Goal: Task Accomplishment & Management: Use online tool/utility

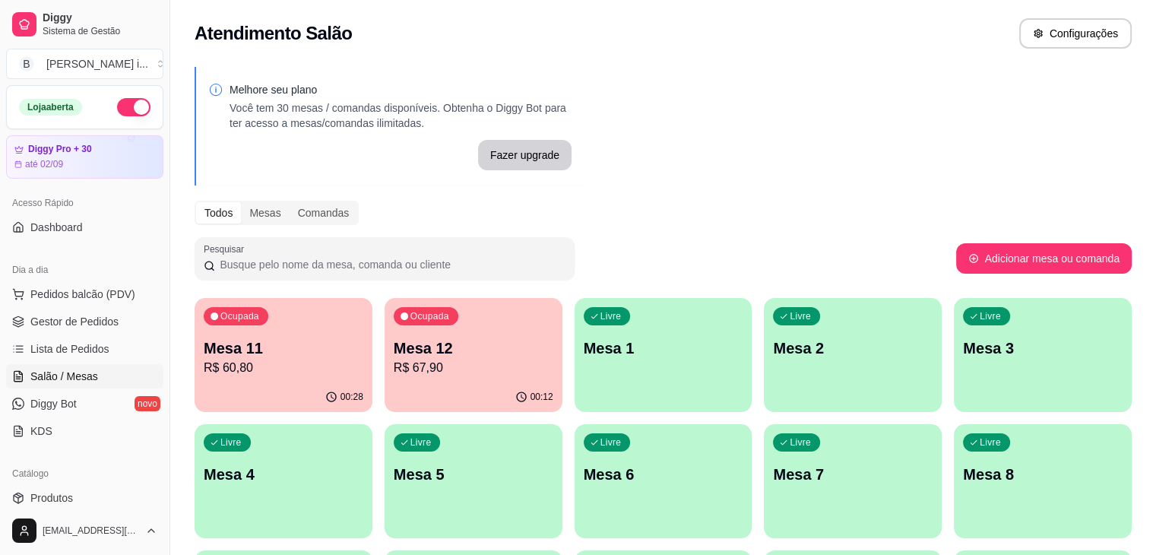
click at [264, 385] on div "00:28" at bounding box center [284, 397] width 178 height 30
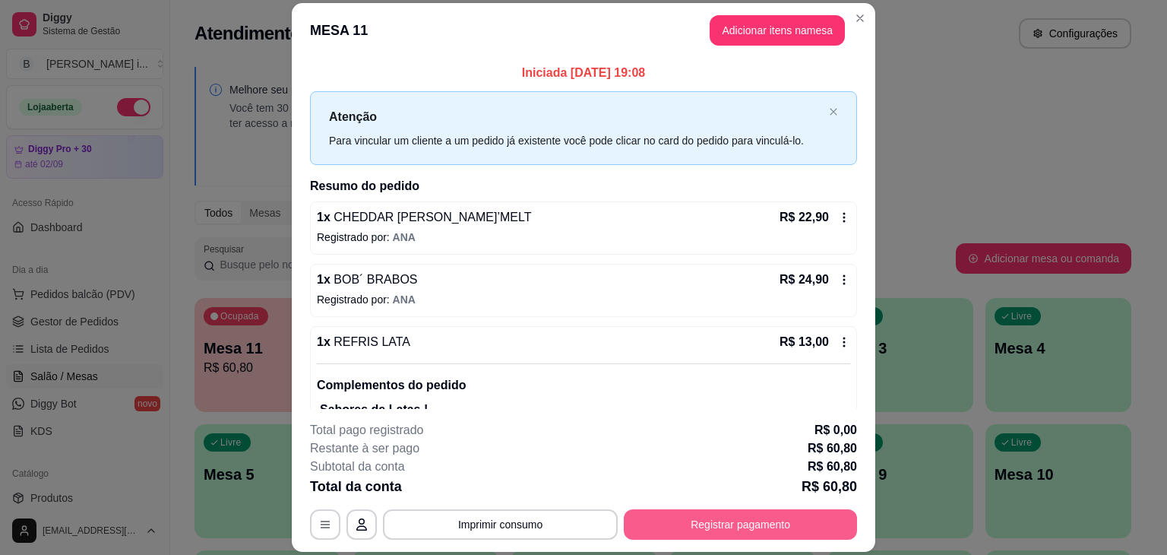
click at [660, 529] on button "Registrar pagamento" at bounding box center [740, 524] width 233 height 30
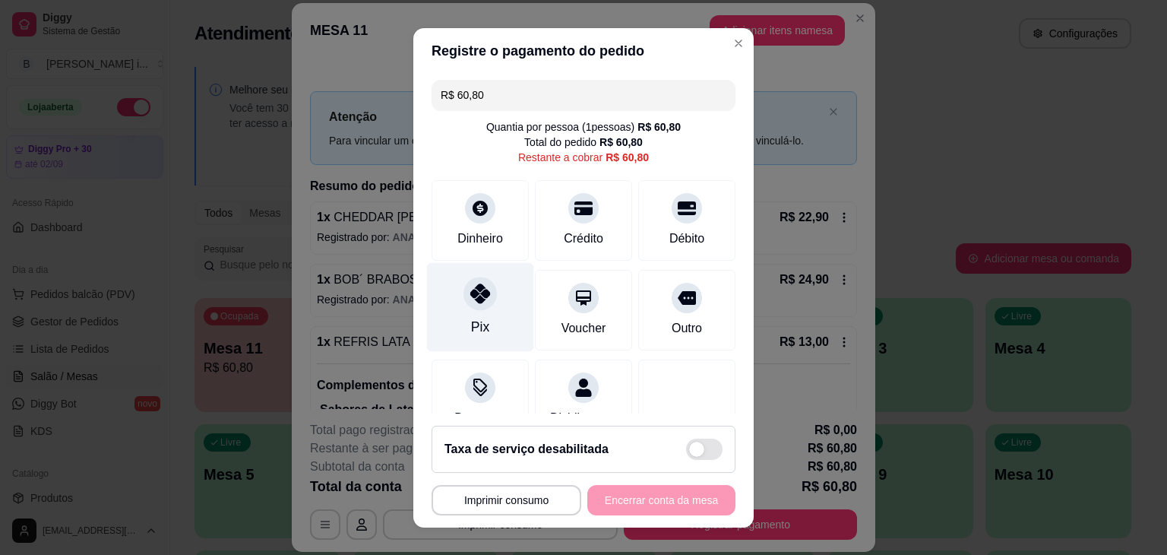
click at [480, 316] on div "Pix" at bounding box center [480, 306] width 107 height 89
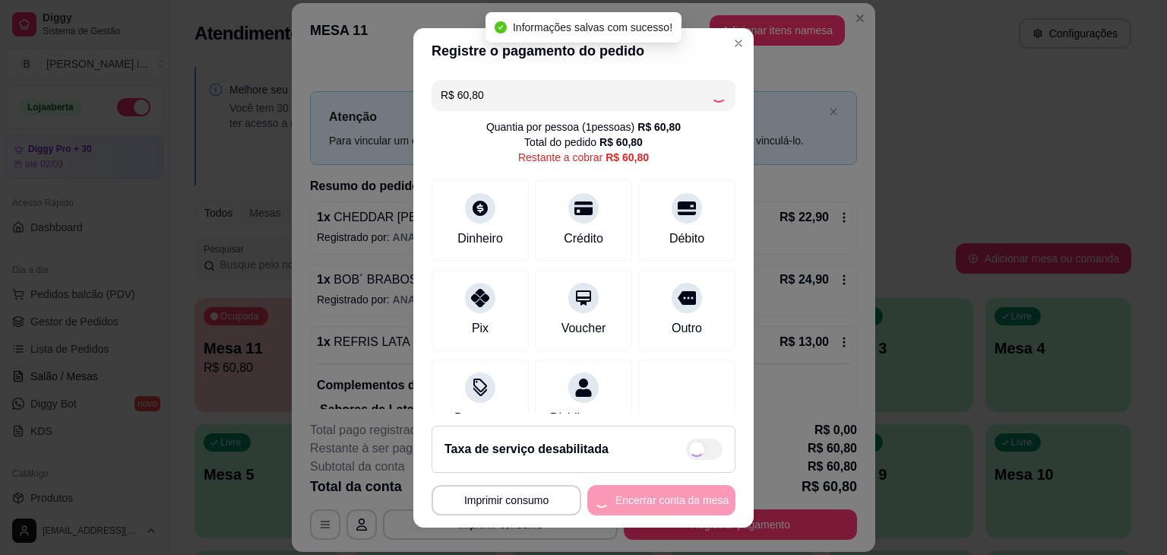
type input "R$ 0,00"
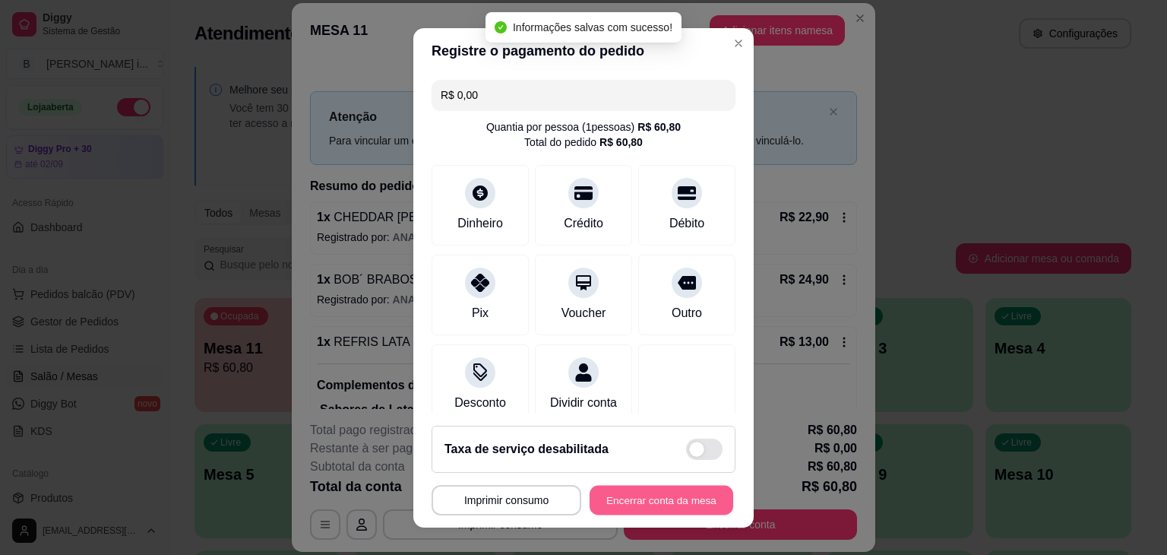
click at [653, 504] on button "Encerrar conta da mesa" at bounding box center [662, 500] width 144 height 30
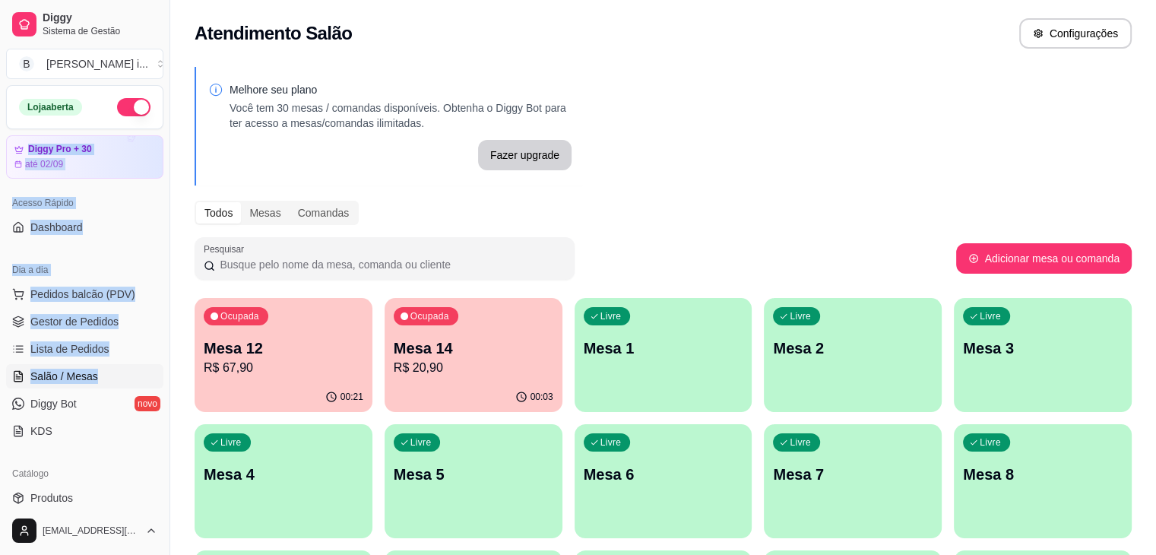
drag, startPoint x: 0, startPoint y: 217, endPoint x: 310, endPoint y: 478, distance: 405.5
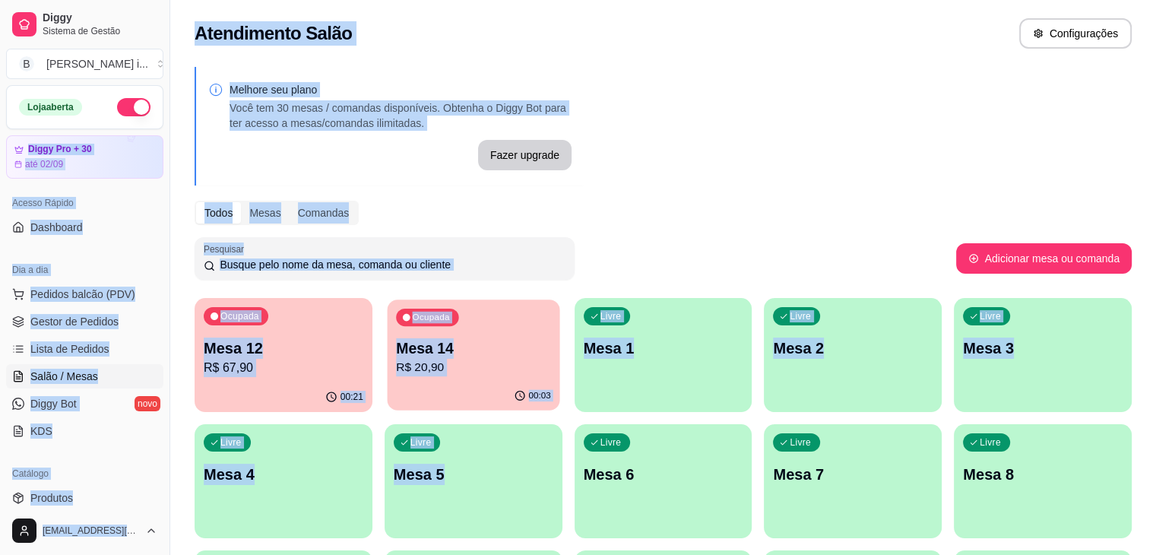
click at [460, 376] on p "R$ 20,90" at bounding box center [473, 367] width 155 height 17
click at [307, 343] on p "Mesa 12" at bounding box center [284, 347] width 160 height 21
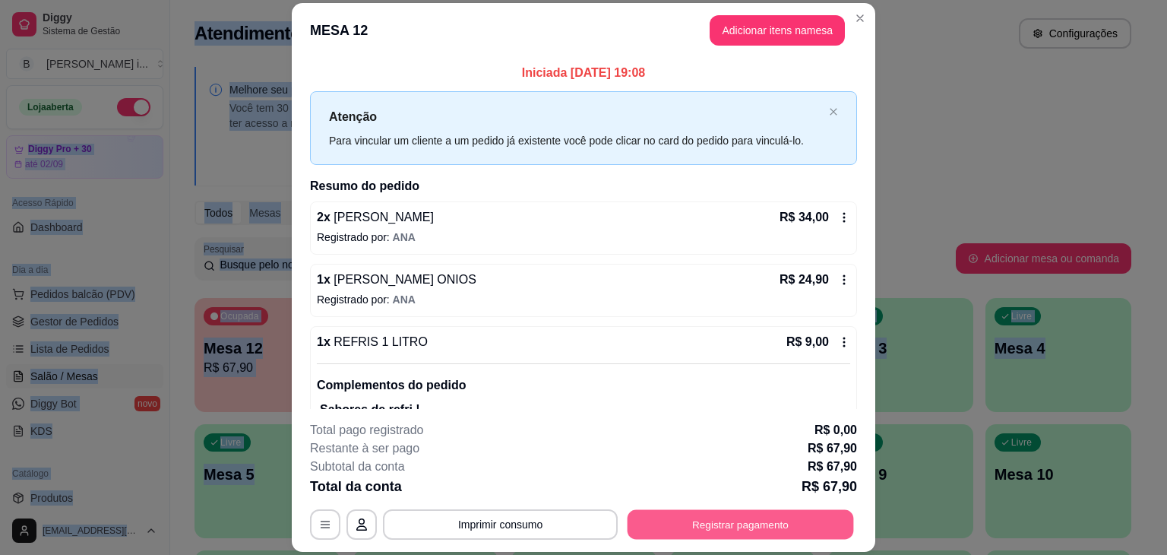
click at [730, 518] on button "Registrar pagamento" at bounding box center [741, 525] width 226 height 30
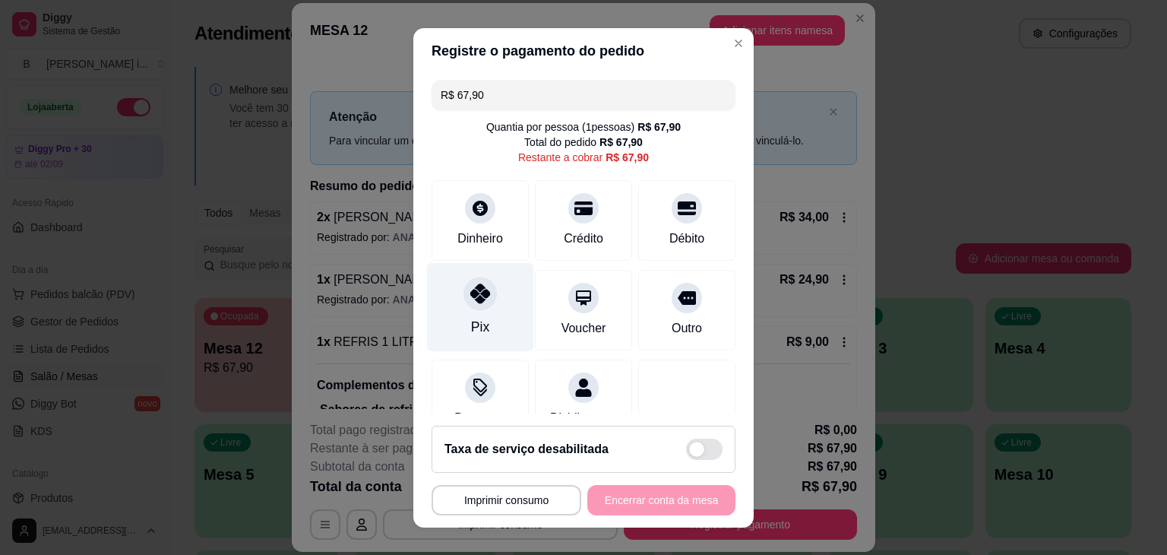
click at [493, 313] on div "Pix" at bounding box center [480, 306] width 107 height 89
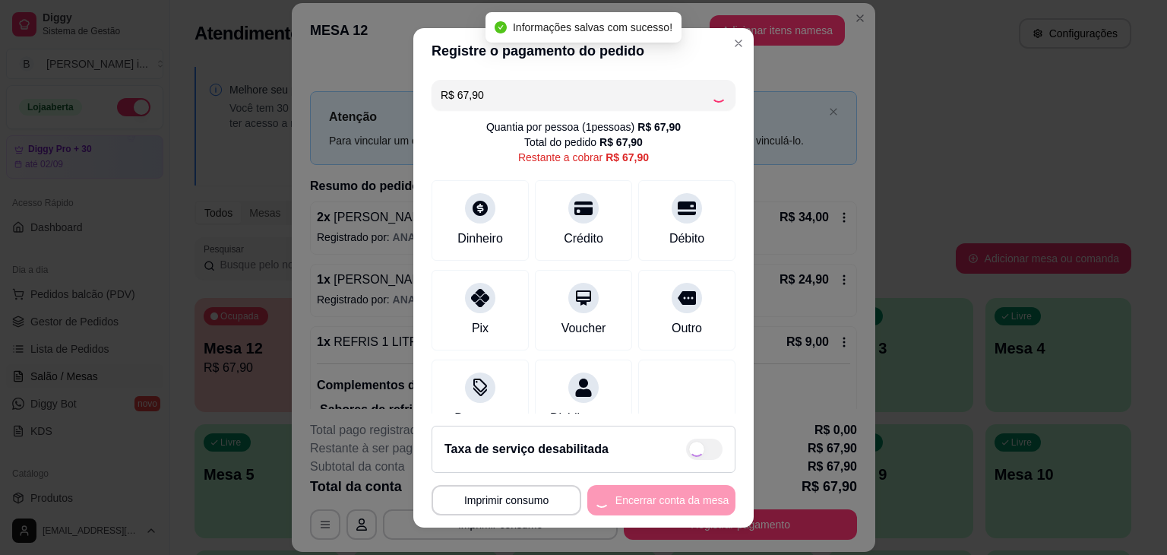
click at [686, 496] on div "**********" at bounding box center [584, 500] width 304 height 30
type input "R$ 0,00"
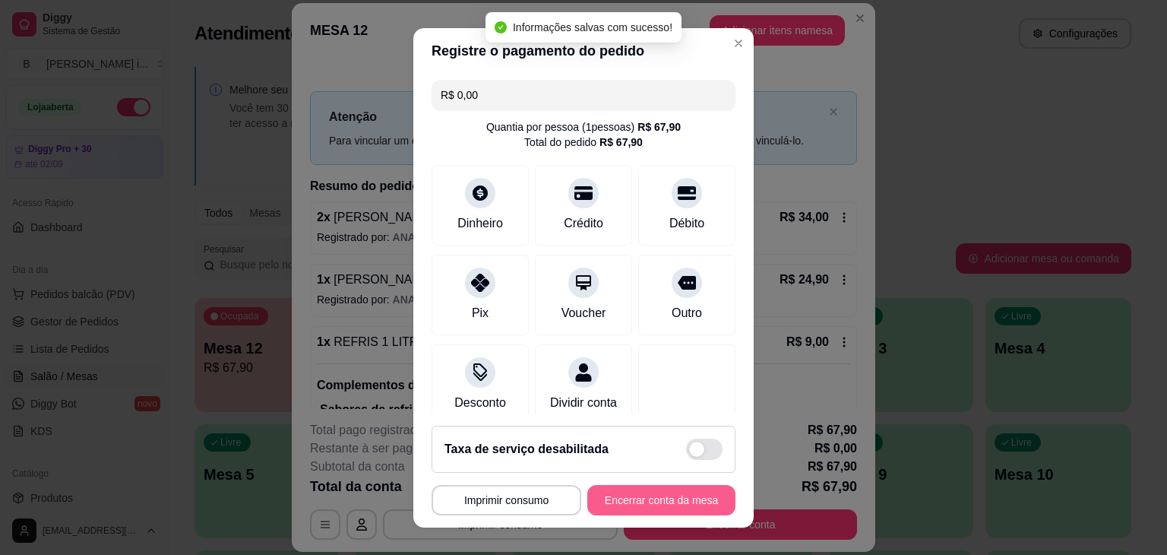
click at [686, 496] on button "Encerrar conta da mesa" at bounding box center [661, 500] width 148 height 30
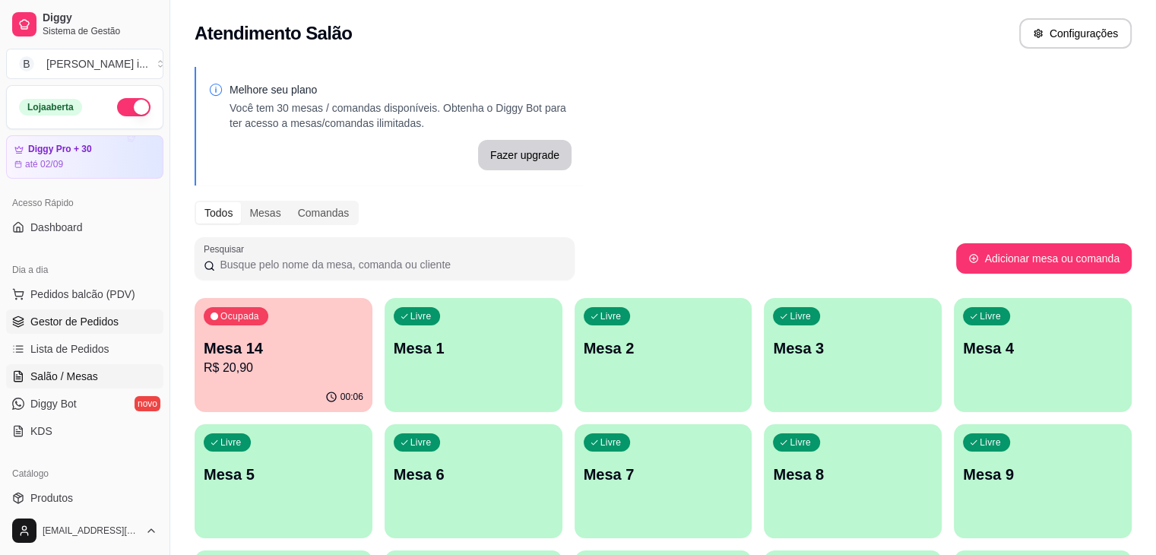
click at [70, 318] on span "Gestor de Pedidos" at bounding box center [74, 321] width 88 height 15
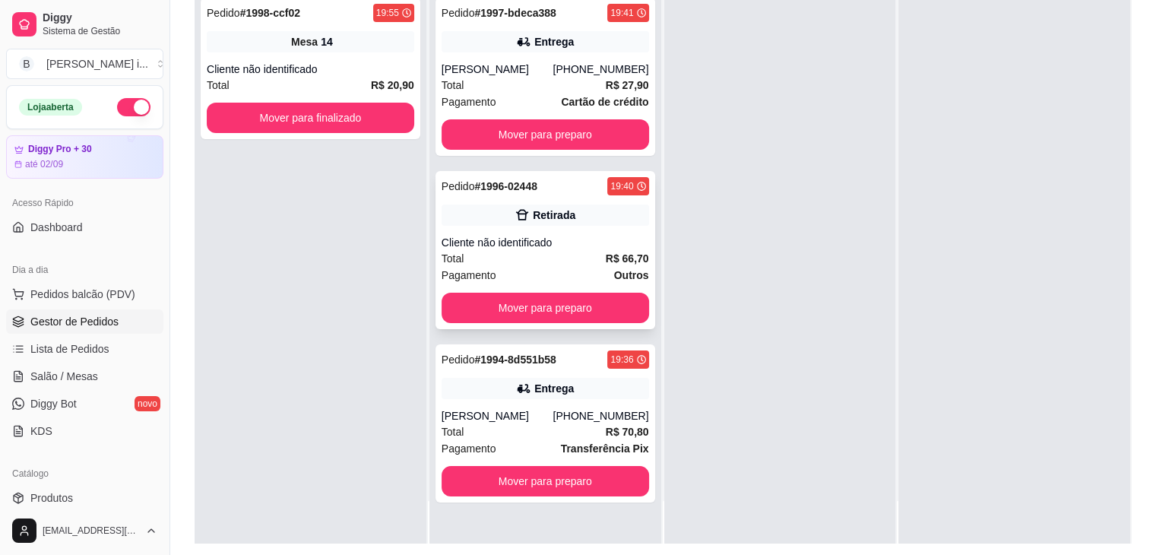
scroll to position [228, 0]
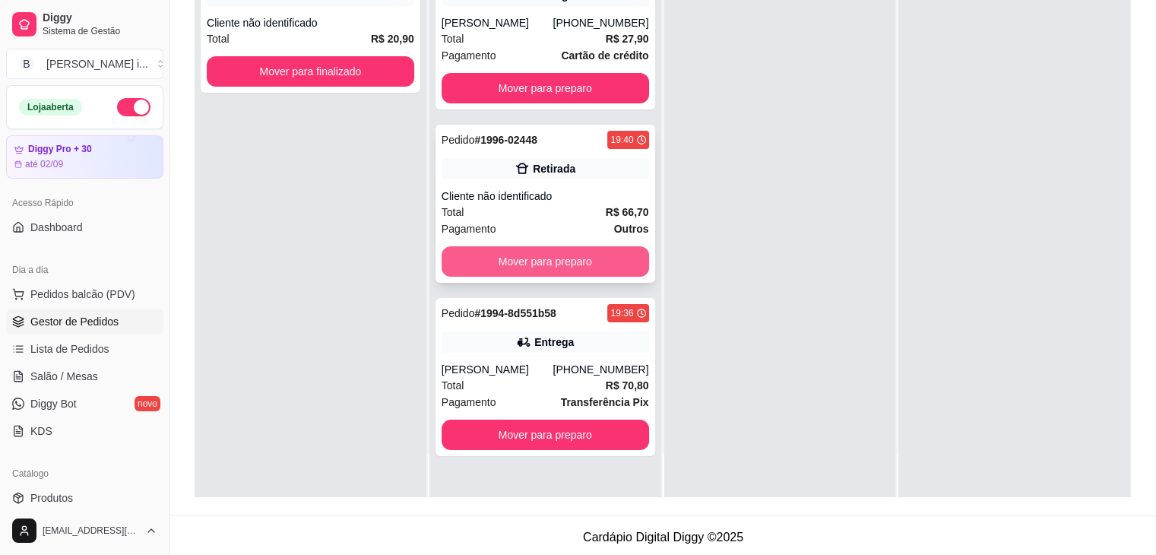
click at [575, 271] on button "Mover para preparo" at bounding box center [545, 261] width 207 height 30
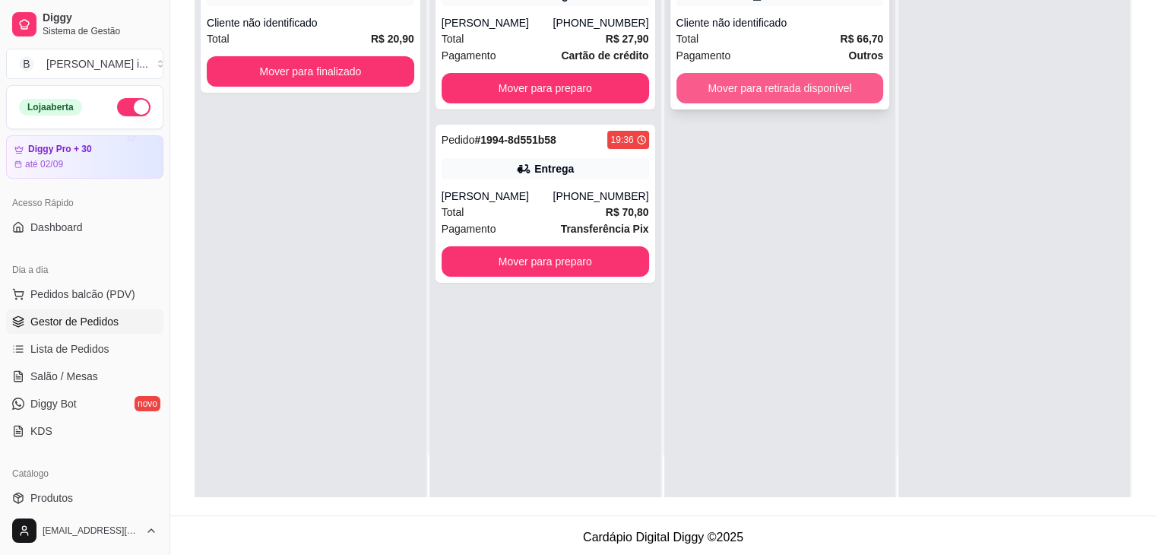
click at [847, 84] on button "Mover para retirada disponível" at bounding box center [779, 88] width 207 height 30
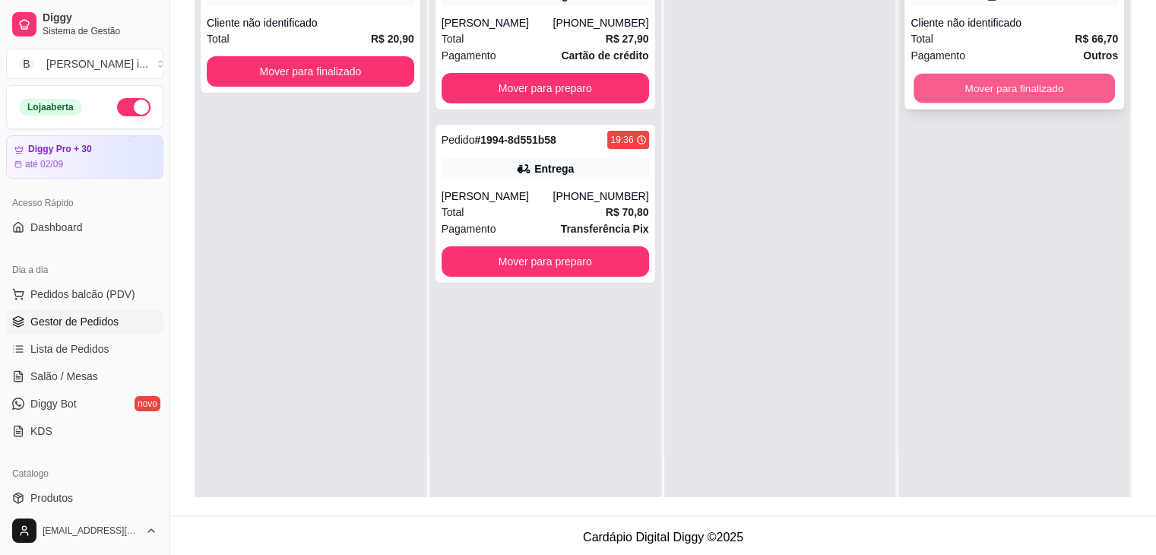
click at [1021, 98] on button "Mover para finalizado" at bounding box center [1013, 89] width 201 height 30
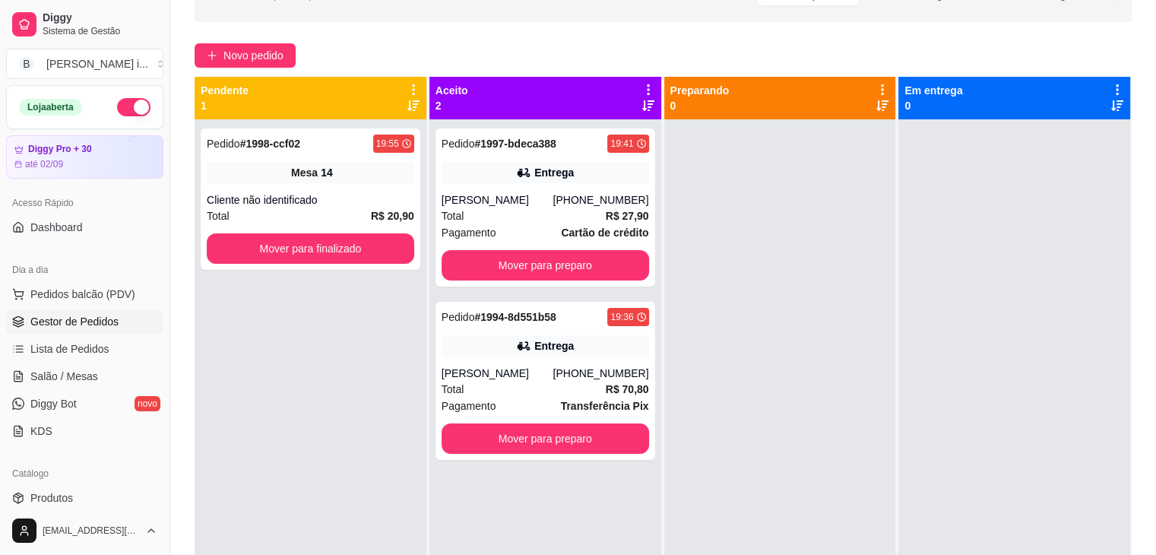
scroll to position [76, 0]
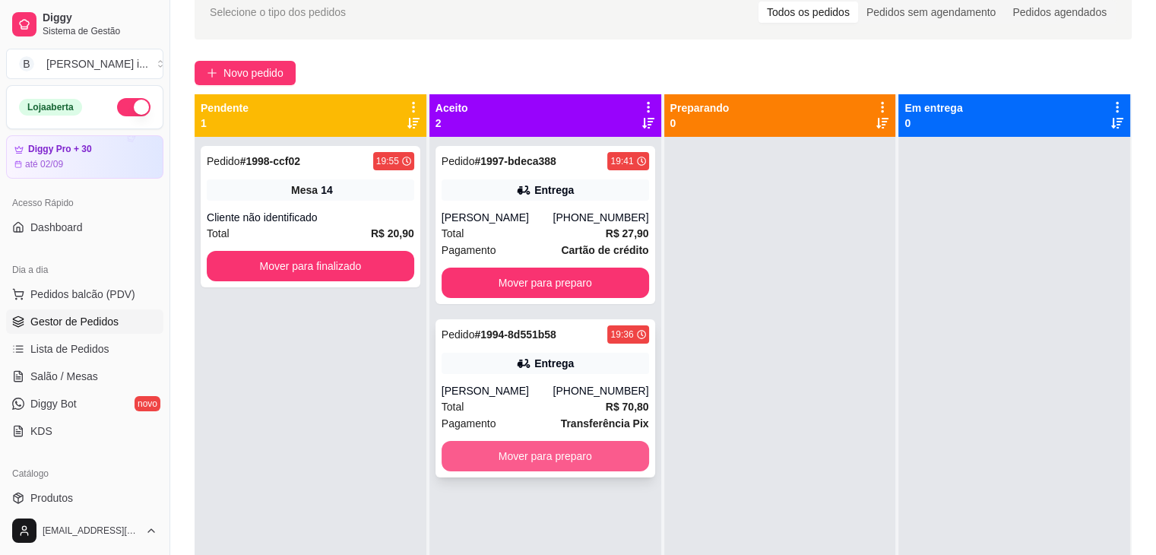
click at [594, 471] on button "Mover para preparo" at bounding box center [545, 456] width 207 height 30
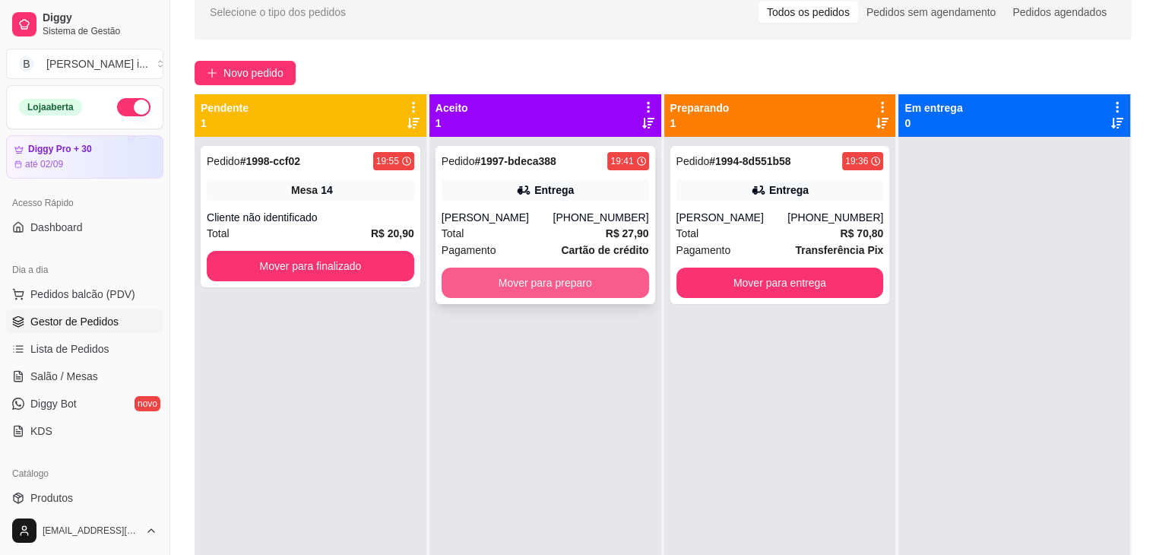
click at [575, 298] on button "Mover para preparo" at bounding box center [545, 282] width 207 height 30
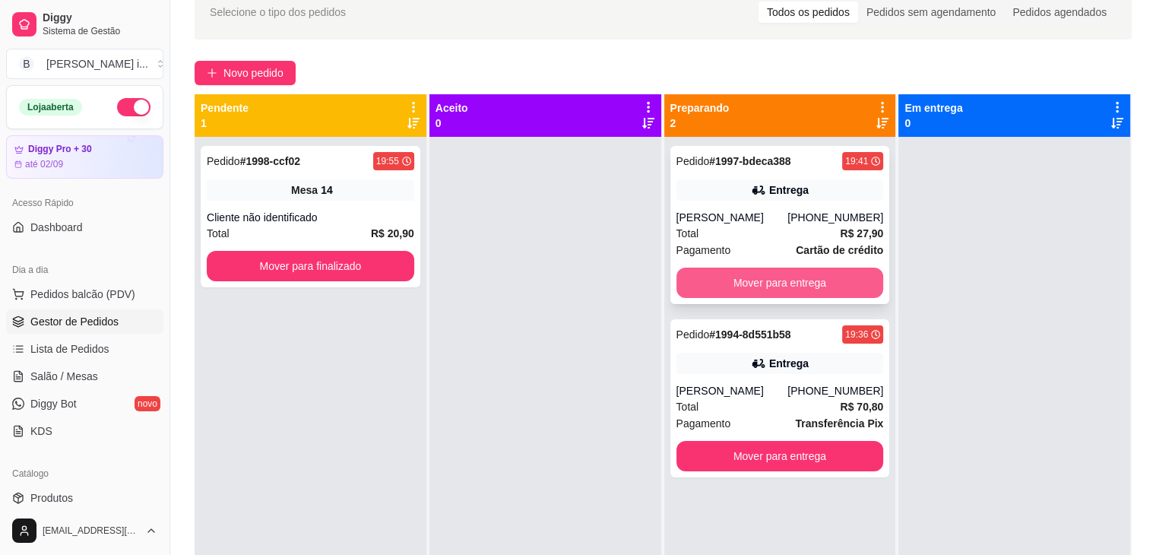
click at [784, 286] on button "Mover para entrega" at bounding box center [779, 282] width 207 height 30
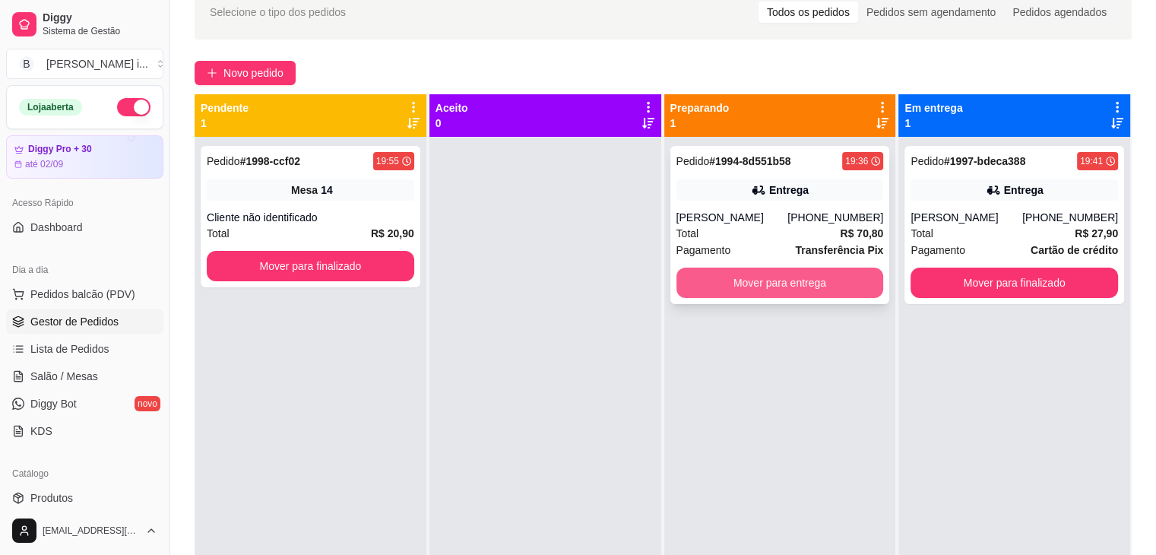
click at [790, 283] on button "Mover para entrega" at bounding box center [779, 282] width 207 height 30
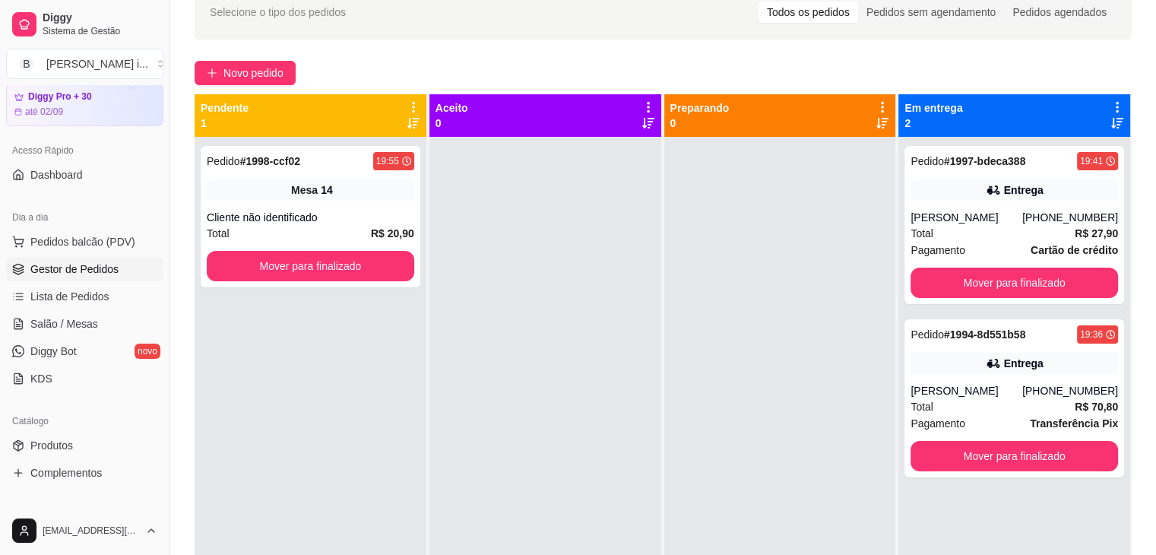
scroll to position [152, 0]
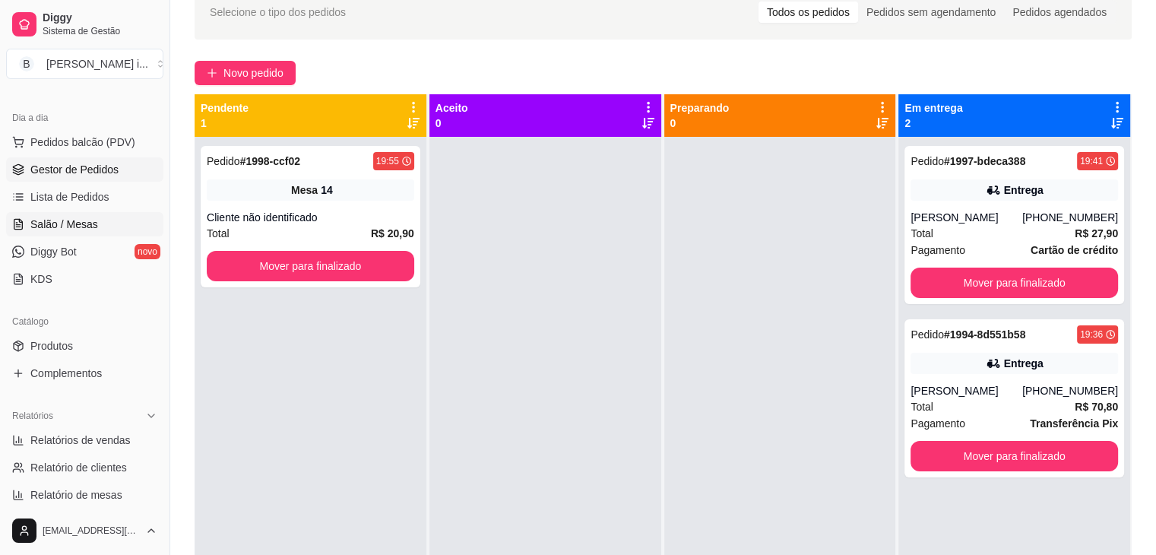
click at [68, 229] on span "Salão / Mesas" at bounding box center [64, 224] width 68 height 15
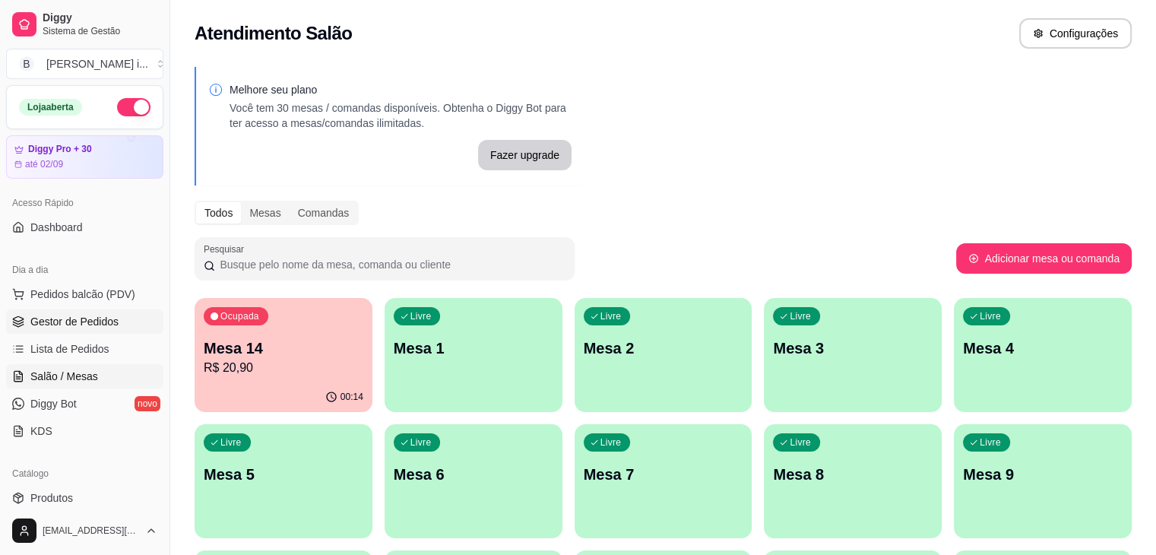
click at [110, 322] on span "Gestor de Pedidos" at bounding box center [74, 321] width 88 height 15
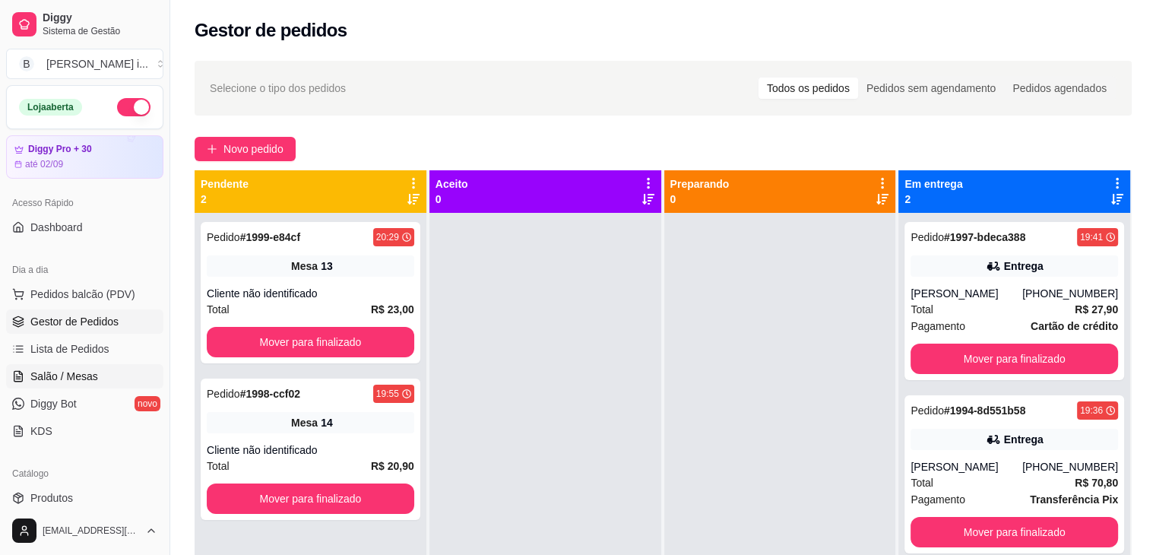
click at [51, 370] on span "Salão / Mesas" at bounding box center [64, 376] width 68 height 15
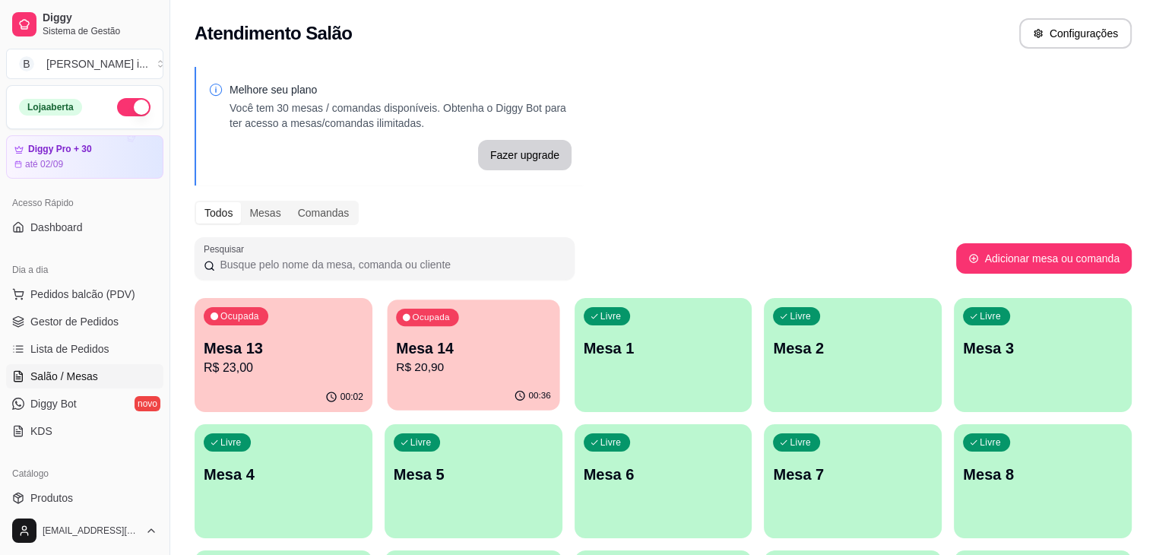
click at [427, 374] on p "R$ 20,90" at bounding box center [473, 367] width 155 height 17
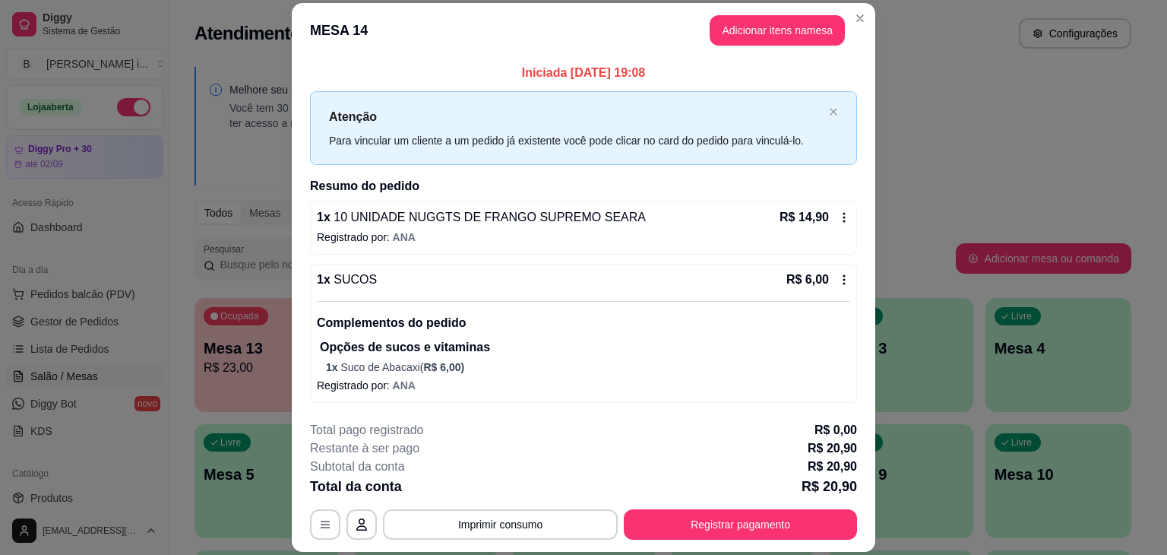
click at [840, 280] on icon at bounding box center [844, 280] width 12 height 12
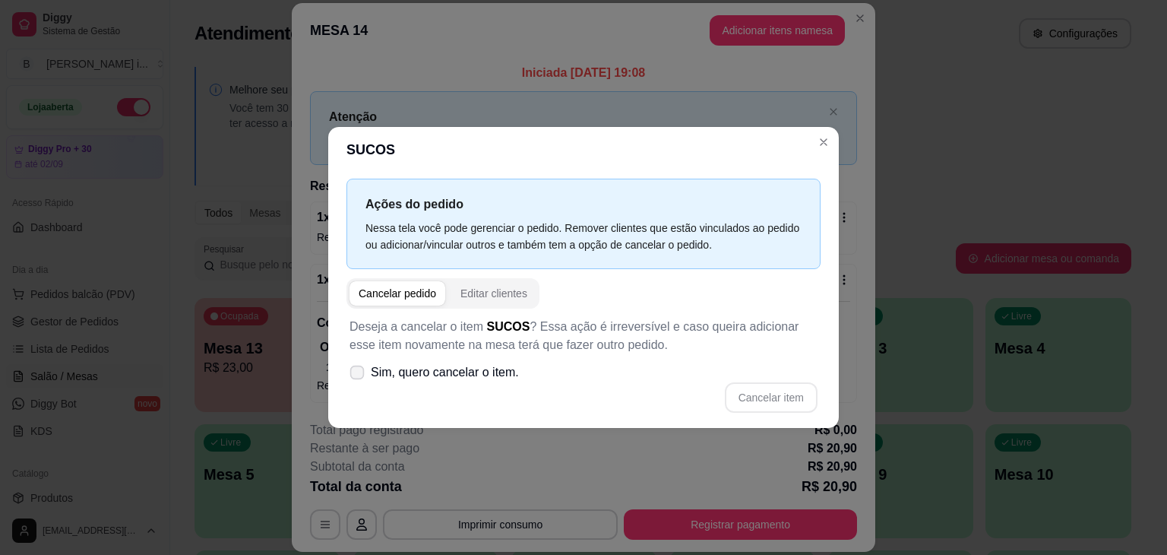
click at [437, 369] on span "Sim, quero cancelar o item." at bounding box center [445, 372] width 148 height 18
click at [359, 375] on input "Sim, quero cancelar o item." at bounding box center [354, 380] width 10 height 10
checkbox input "true"
click at [759, 394] on button "Cancelar item" at bounding box center [771, 398] width 90 height 30
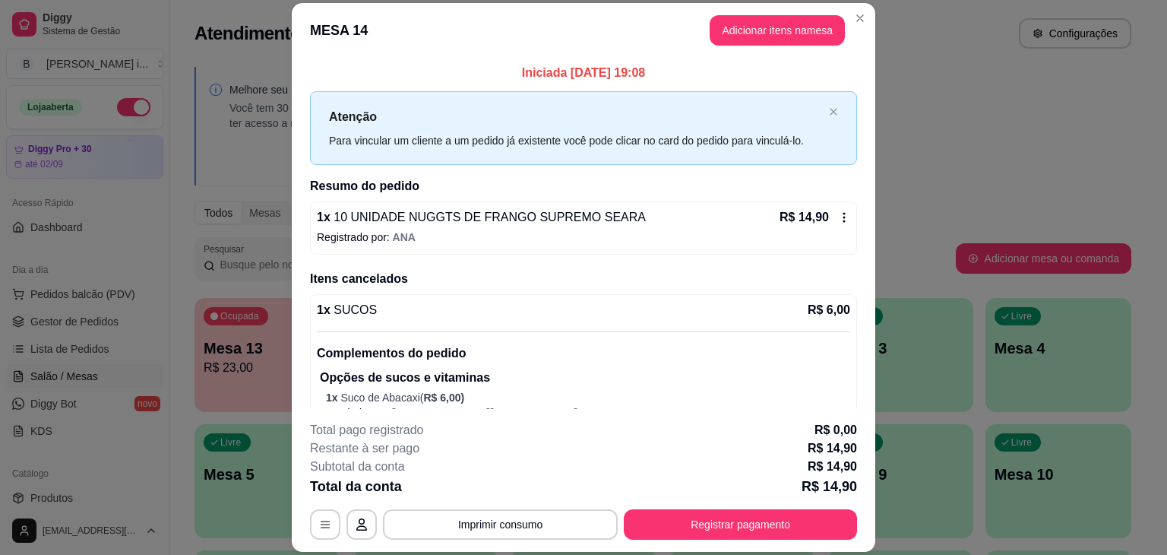
click at [838, 217] on icon at bounding box center [844, 217] width 12 height 12
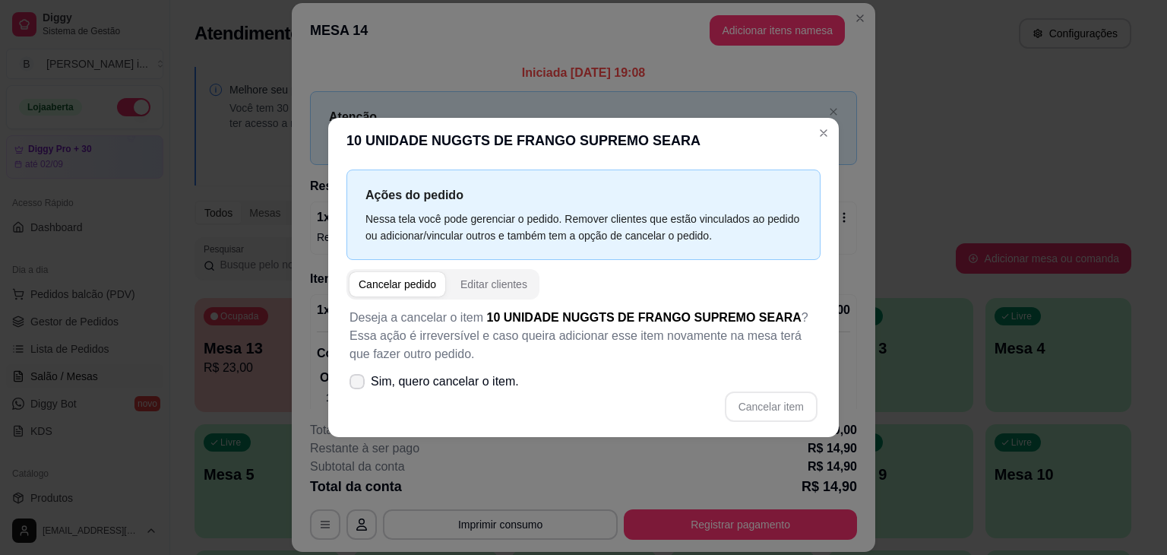
click at [484, 379] on span "Sim, quero cancelar o item." at bounding box center [445, 381] width 148 height 18
click at [359, 385] on input "Sim, quero cancelar o item." at bounding box center [354, 390] width 10 height 10
checkbox input "true"
click at [748, 397] on button "Cancelar item" at bounding box center [771, 407] width 90 height 30
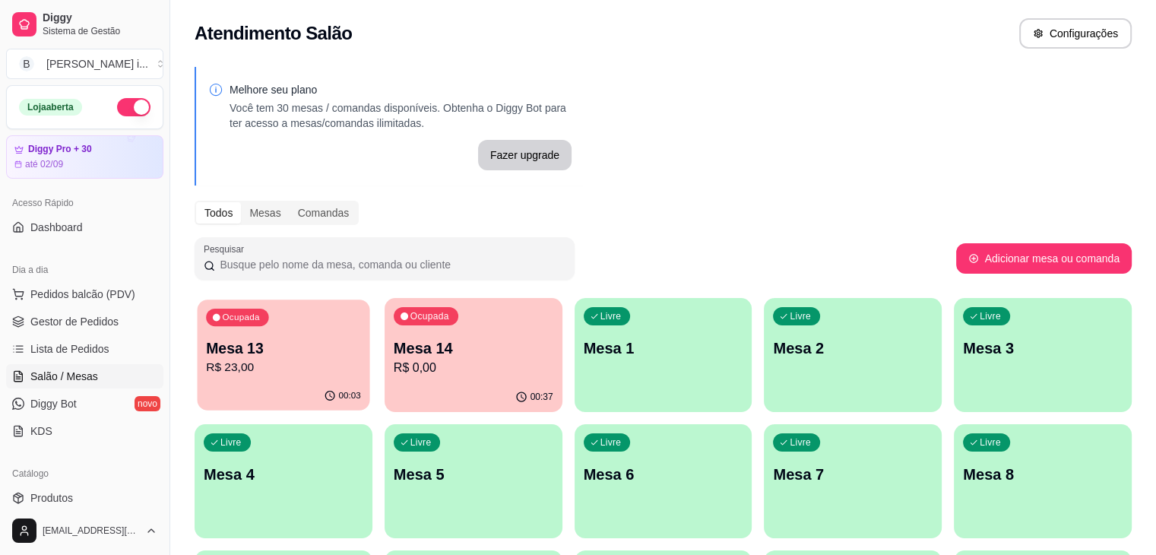
click at [324, 392] on icon "button" at bounding box center [330, 396] width 12 height 12
click at [94, 309] on link "Gestor de Pedidos" at bounding box center [84, 321] width 157 height 24
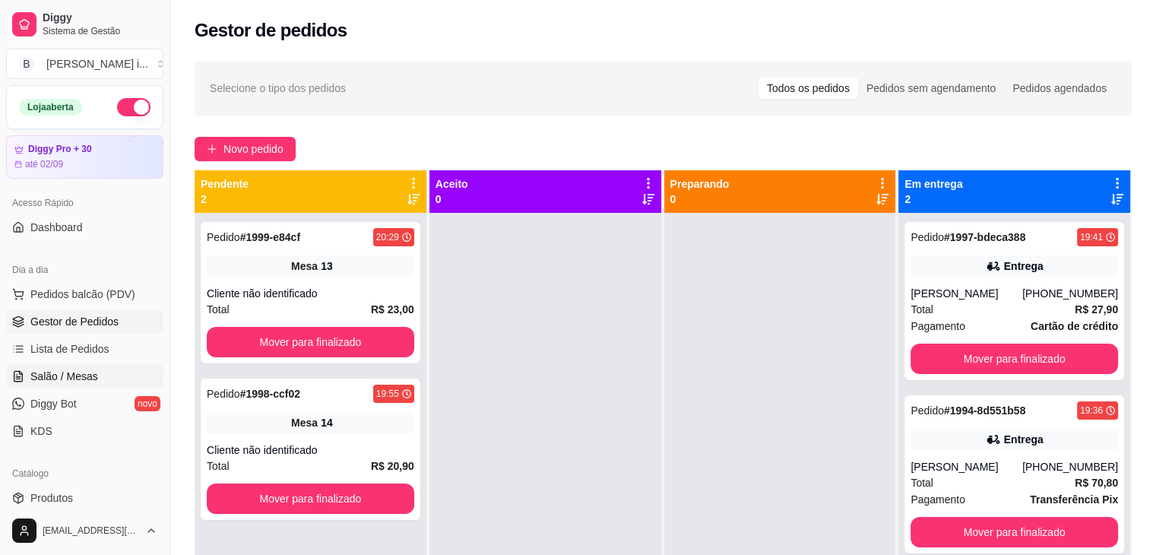
click at [85, 378] on span "Salão / Mesas" at bounding box center [64, 376] width 68 height 15
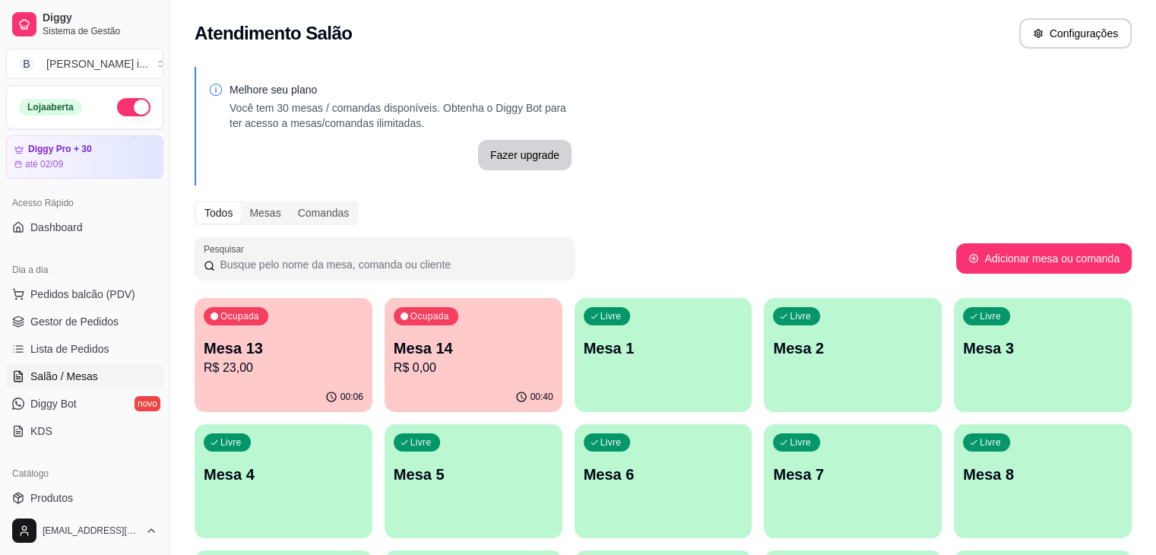
click at [414, 387] on div "00:40" at bounding box center [474, 397] width 178 height 30
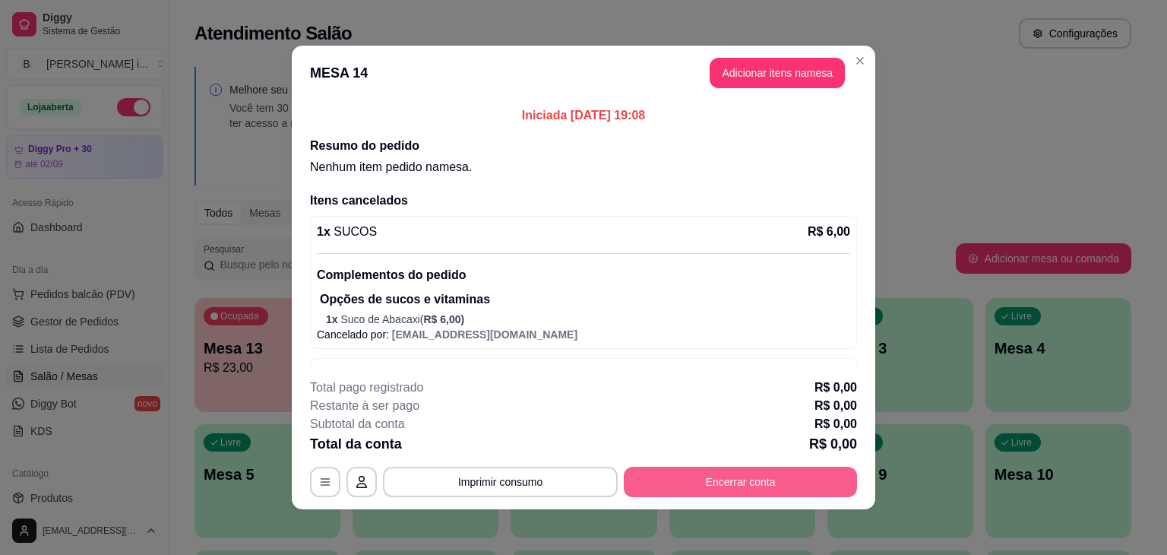
click at [737, 487] on button "Encerrar conta" at bounding box center [740, 482] width 233 height 30
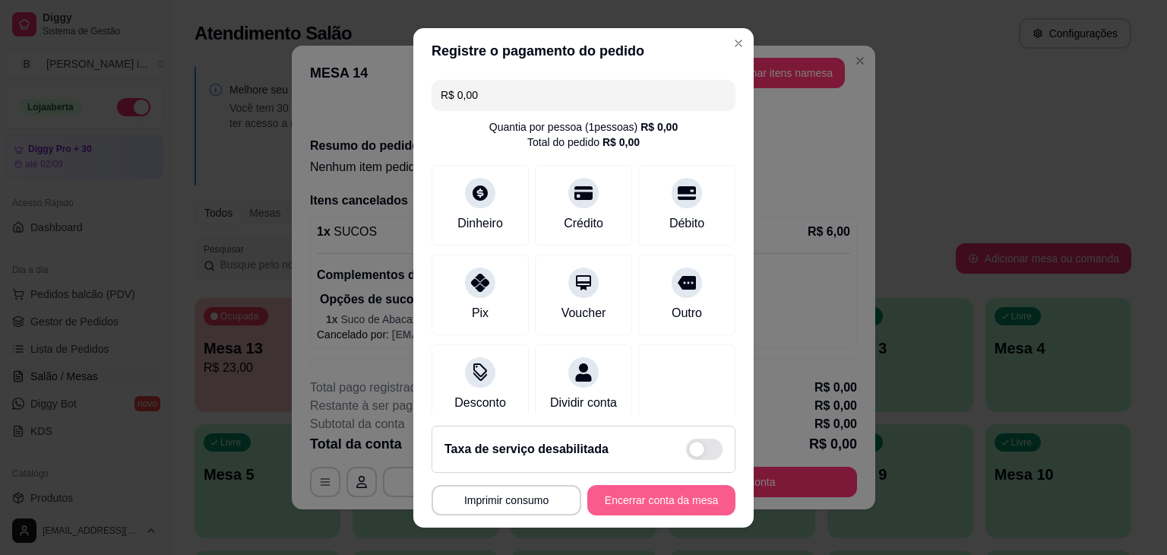
click at [657, 502] on button "Encerrar conta da mesa" at bounding box center [661, 500] width 148 height 30
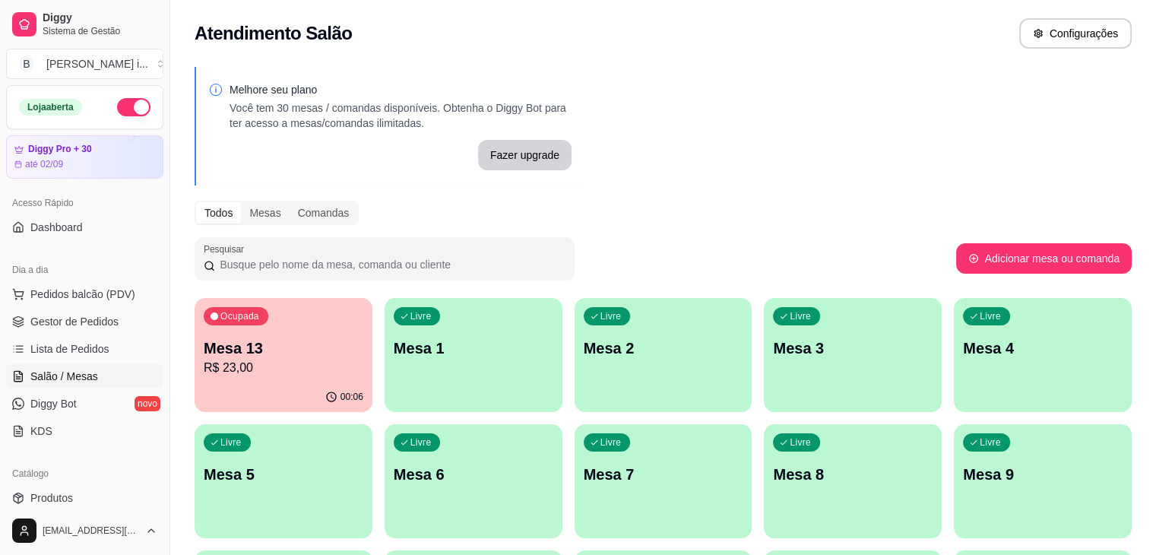
click at [84, 331] on link "Gestor de Pedidos" at bounding box center [84, 321] width 157 height 24
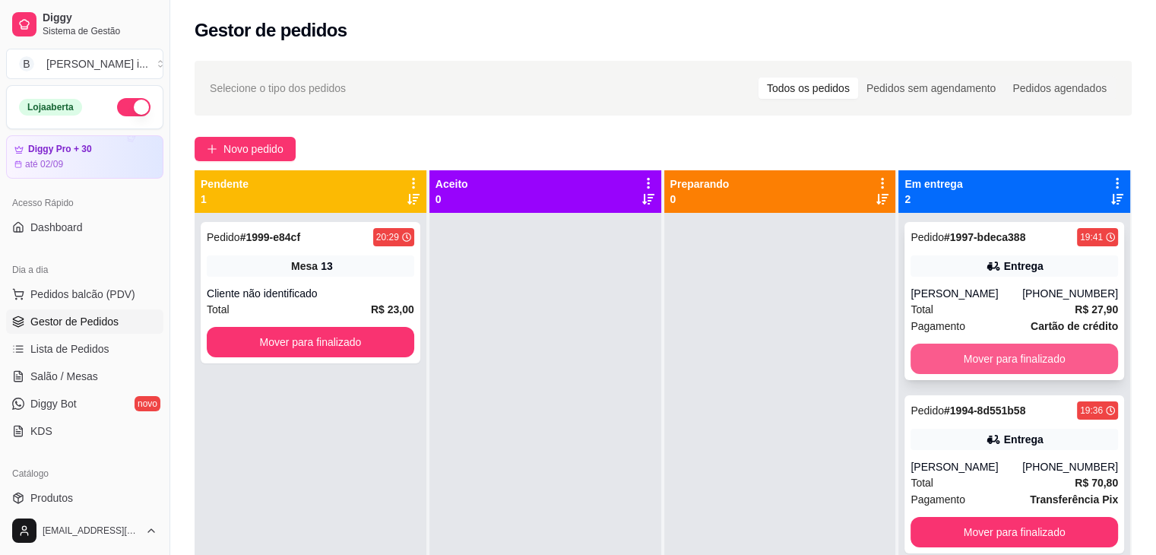
click at [1046, 374] on button "Mover para finalizado" at bounding box center [1013, 358] width 207 height 30
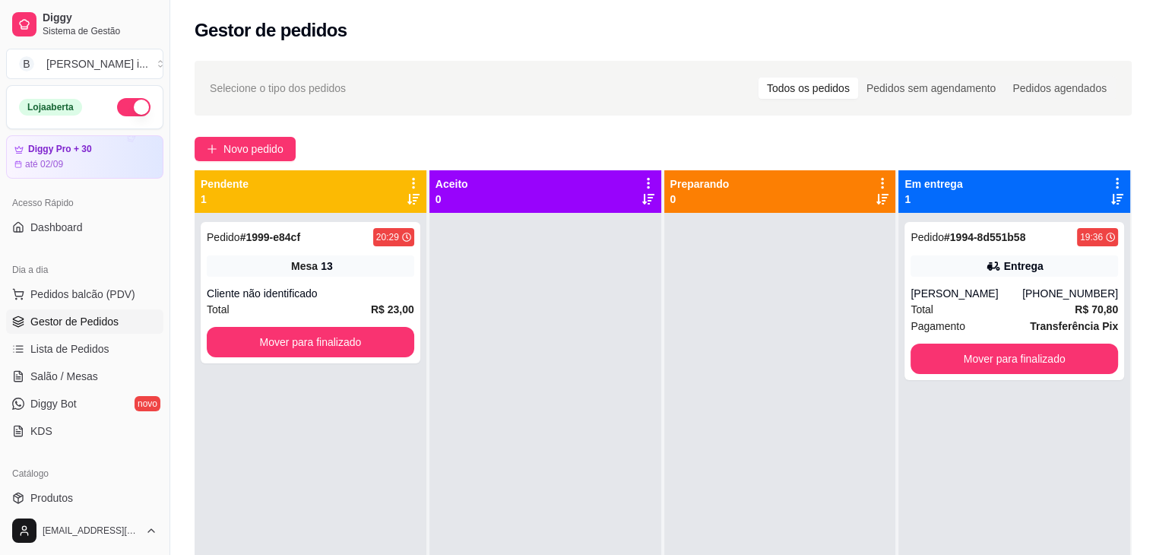
click at [1046, 374] on div "Pedido # 1994-8d551b58 19:36 Entrega [PERSON_NAME] [PHONE_NUMBER] Total R$ 70,8…" at bounding box center [1014, 301] width 220 height 158
click at [1048, 356] on button "Mover para finalizado" at bounding box center [1013, 359] width 201 height 30
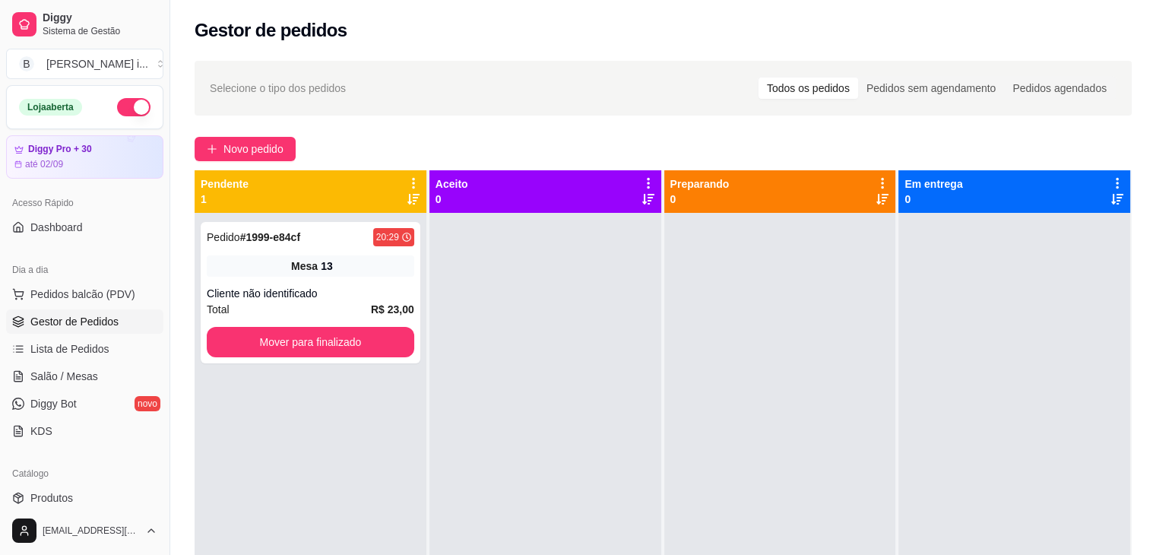
drag, startPoint x: 1060, startPoint y: 355, endPoint x: 1037, endPoint y: 352, distance: 23.0
click at [1037, 352] on div at bounding box center [1014, 490] width 232 height 555
drag, startPoint x: 1037, startPoint y: 352, endPoint x: 1022, endPoint y: 350, distance: 15.4
drag, startPoint x: 1022, startPoint y: 350, endPoint x: 556, endPoint y: 429, distance: 472.5
click at [556, 429] on div at bounding box center [545, 490] width 232 height 555
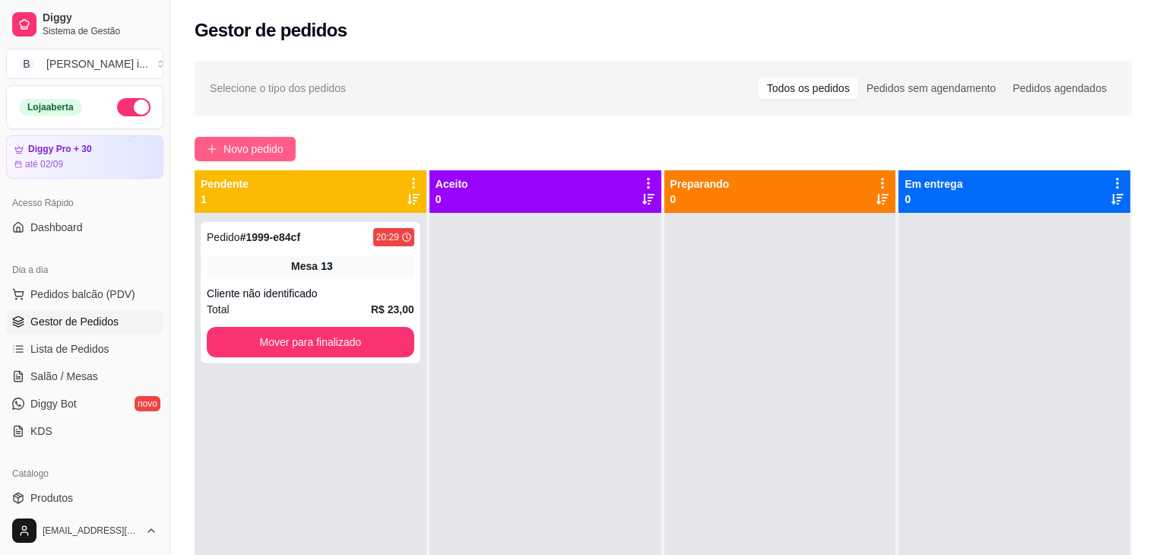
click at [214, 138] on button "Novo pedido" at bounding box center [245, 149] width 101 height 24
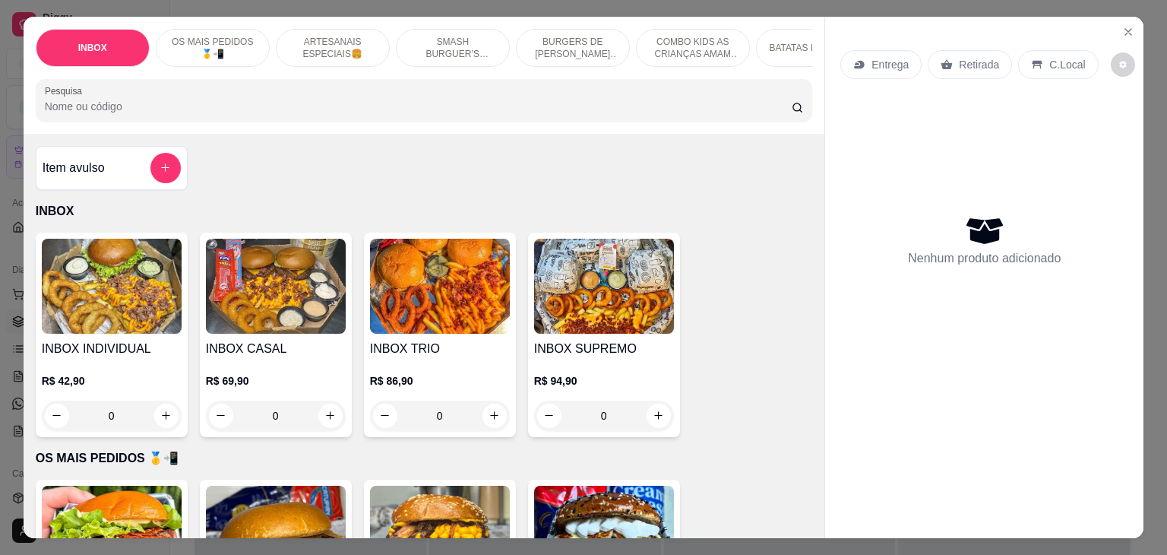
click at [502, 376] on div "R$ 86,90 0" at bounding box center [440, 394] width 140 height 73
click at [1132, 20] on button "Close" at bounding box center [1128, 32] width 24 height 24
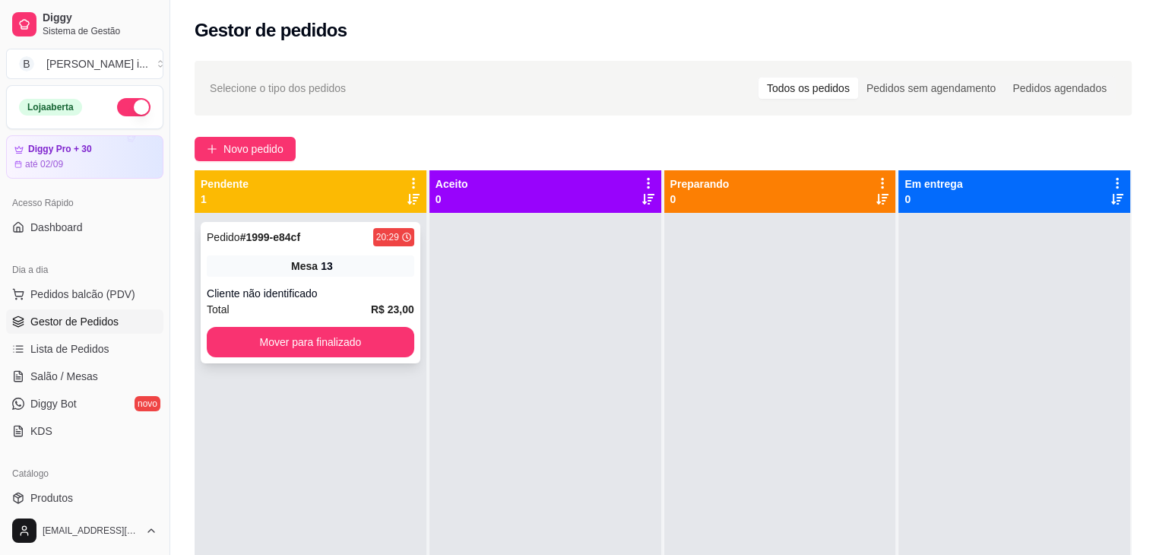
click at [395, 277] on div "Pedido # 1999-e84cf 20:29 Mesa 13 Cliente não identificado Total R$ 23,00 Mover…" at bounding box center [311, 292] width 220 height 141
click at [52, 376] on span "Salão / Mesas" at bounding box center [64, 376] width 68 height 15
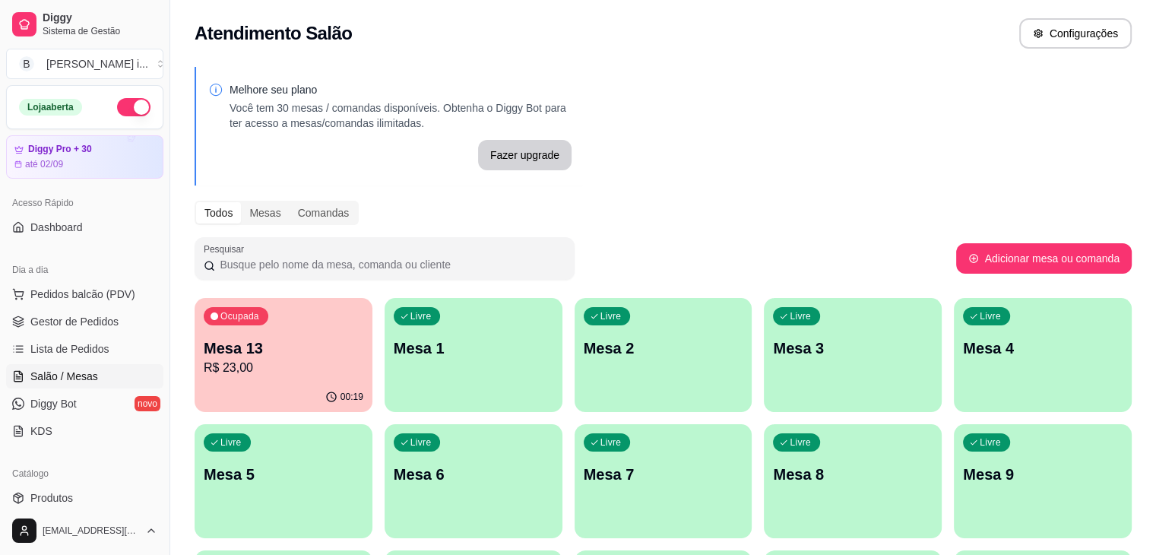
click at [278, 378] on div "Ocupada Mesa 13 R$ 23,00" at bounding box center [284, 340] width 178 height 84
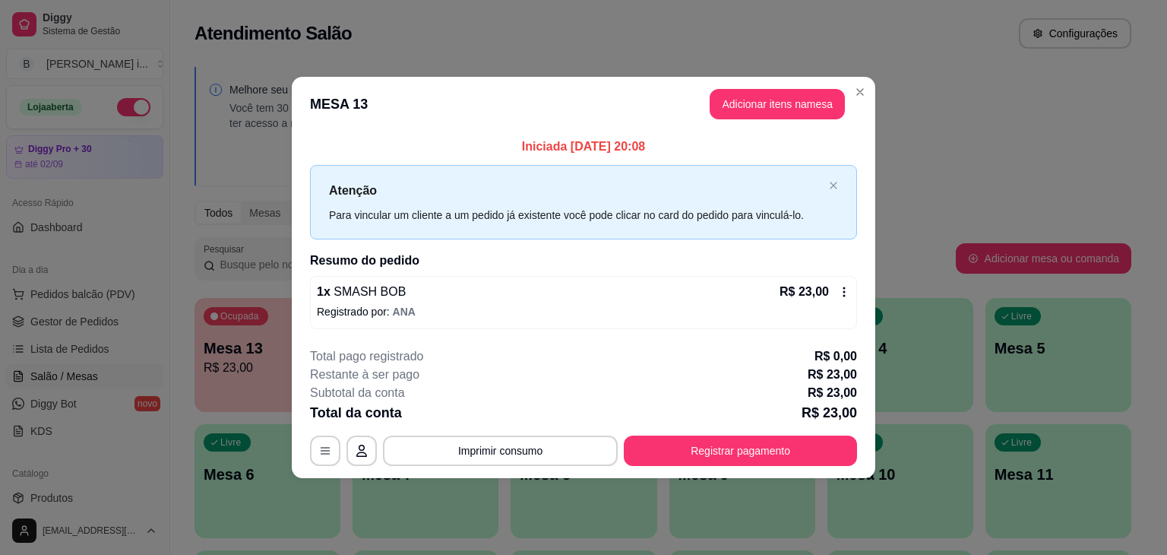
click at [714, 466] on footer "**********" at bounding box center [584, 406] width 584 height 143
click at [708, 455] on button "Registrar pagamento" at bounding box center [740, 450] width 233 height 30
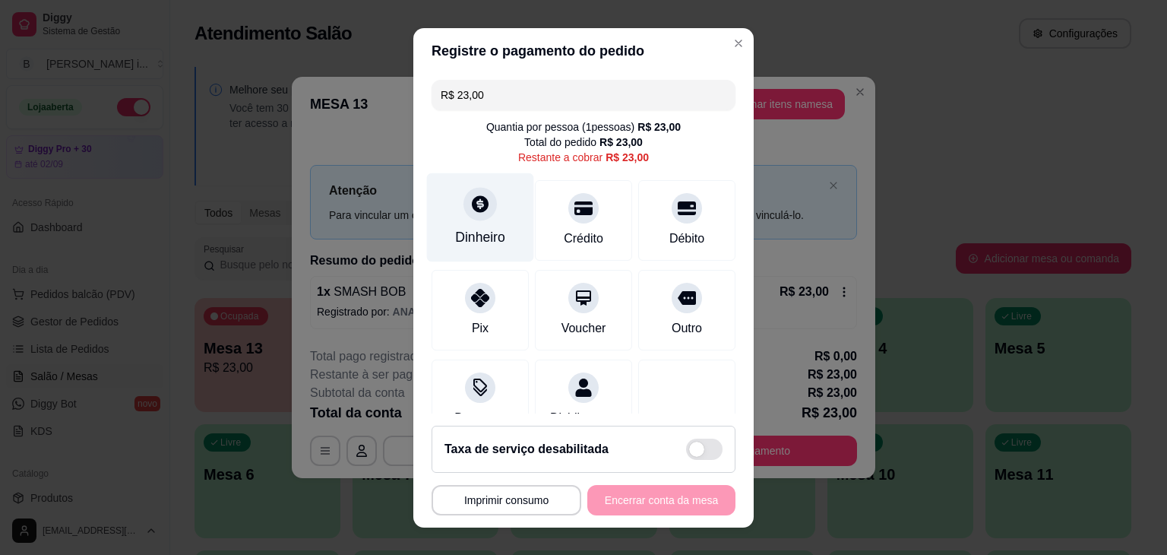
click at [484, 235] on div "Dinheiro" at bounding box center [480, 237] width 50 height 20
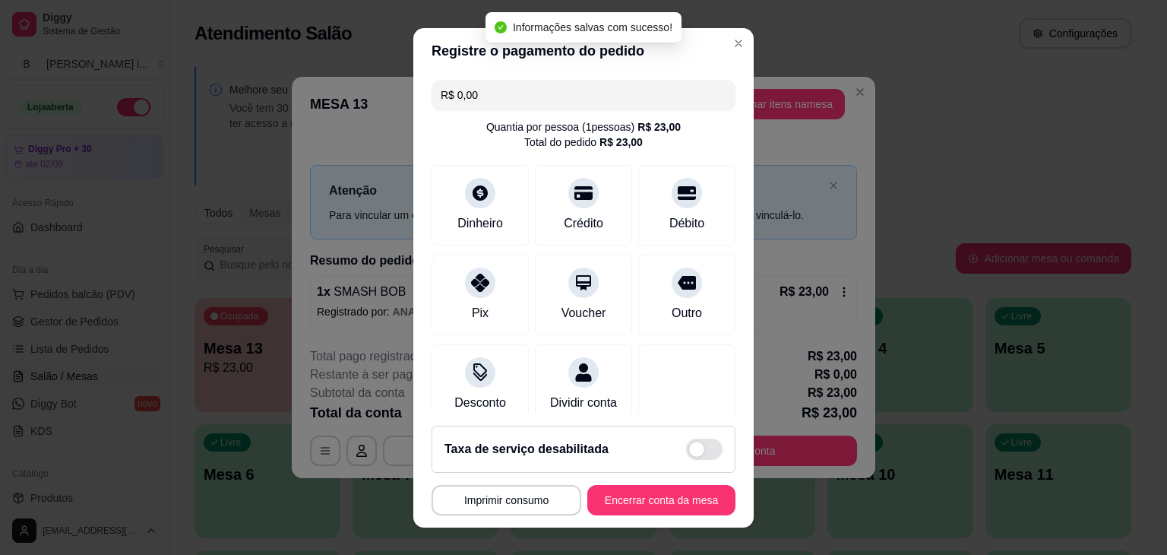
type input "R$ 0,00"
click at [656, 493] on button "Encerrar conta da mesa" at bounding box center [662, 500] width 144 height 30
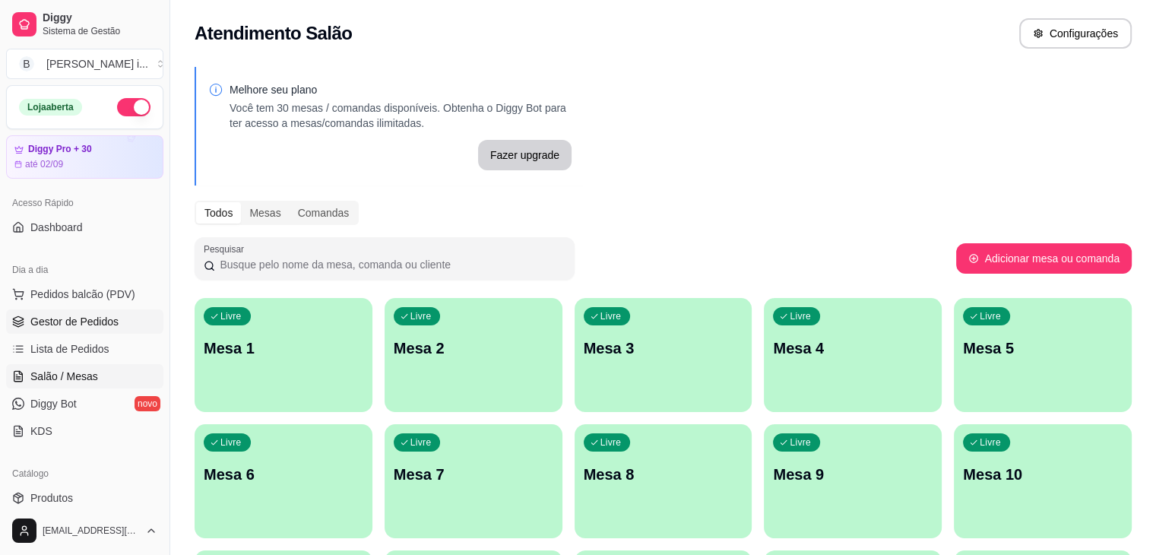
click at [86, 322] on span "Gestor de Pedidos" at bounding box center [74, 321] width 88 height 15
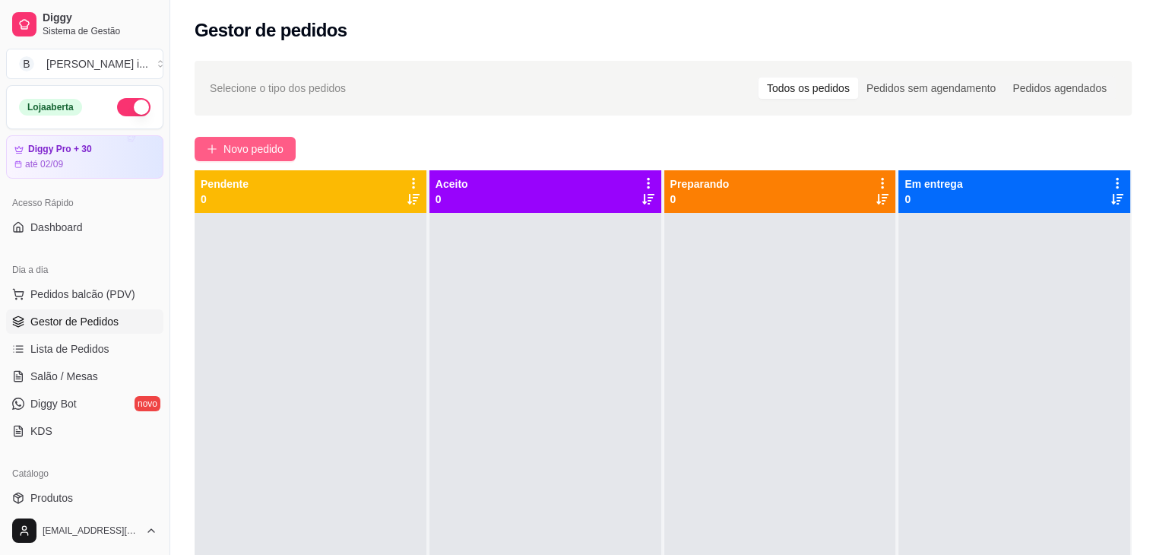
click at [276, 144] on span "Novo pedido" at bounding box center [253, 149] width 60 height 17
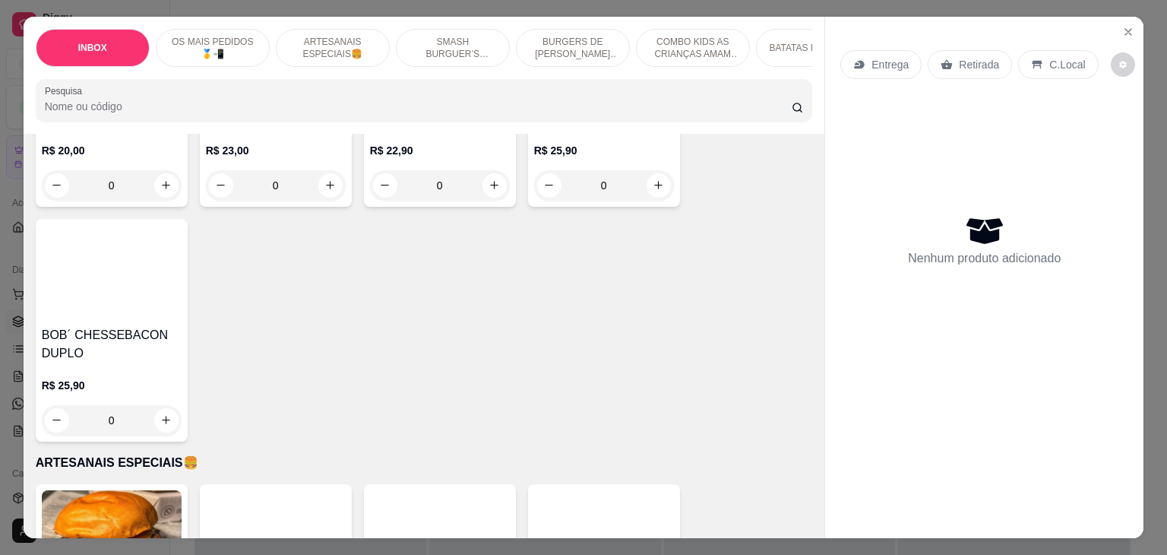
scroll to position [456, 0]
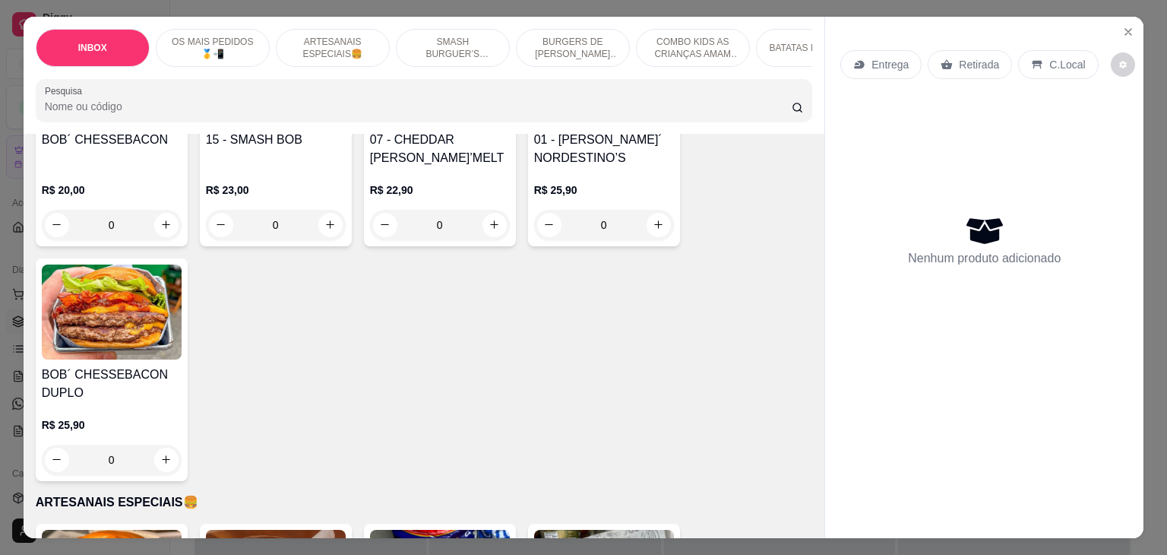
click at [310, 167] on div "R$ 23,00 0" at bounding box center [276, 203] width 140 height 73
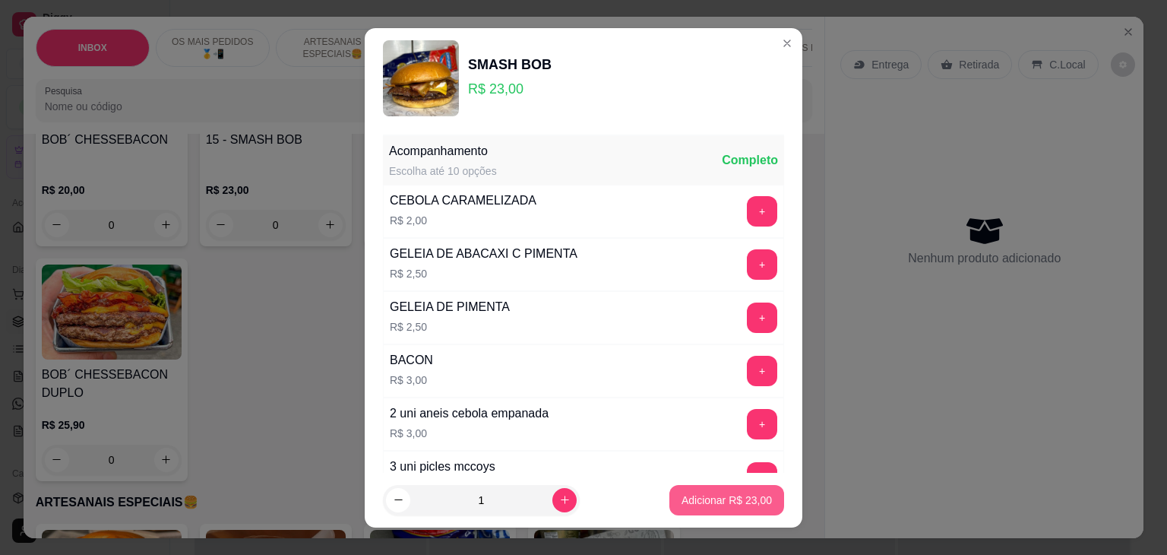
click at [701, 499] on p "Adicionar R$ 23,00" at bounding box center [727, 499] width 90 height 15
type input "1"
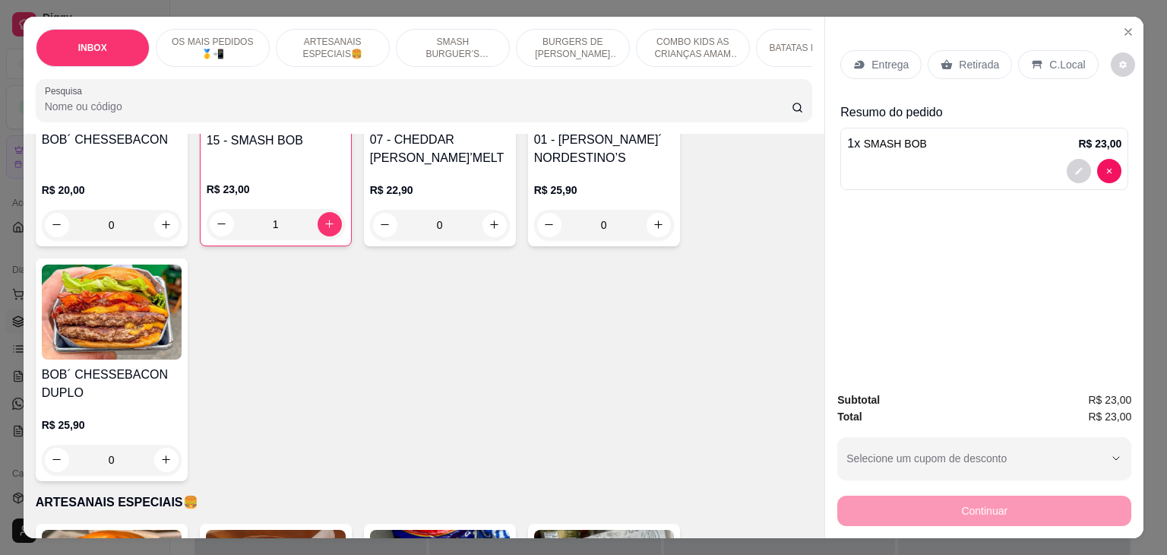
click at [897, 59] on p "Entrega" at bounding box center [890, 64] width 37 height 15
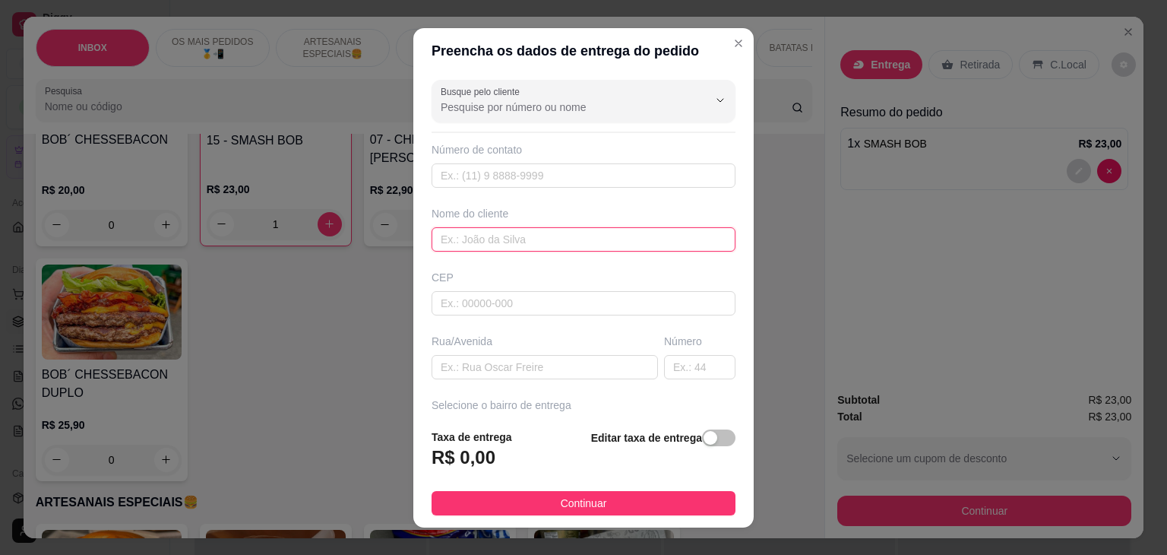
click at [498, 227] on input "text" at bounding box center [584, 239] width 304 height 24
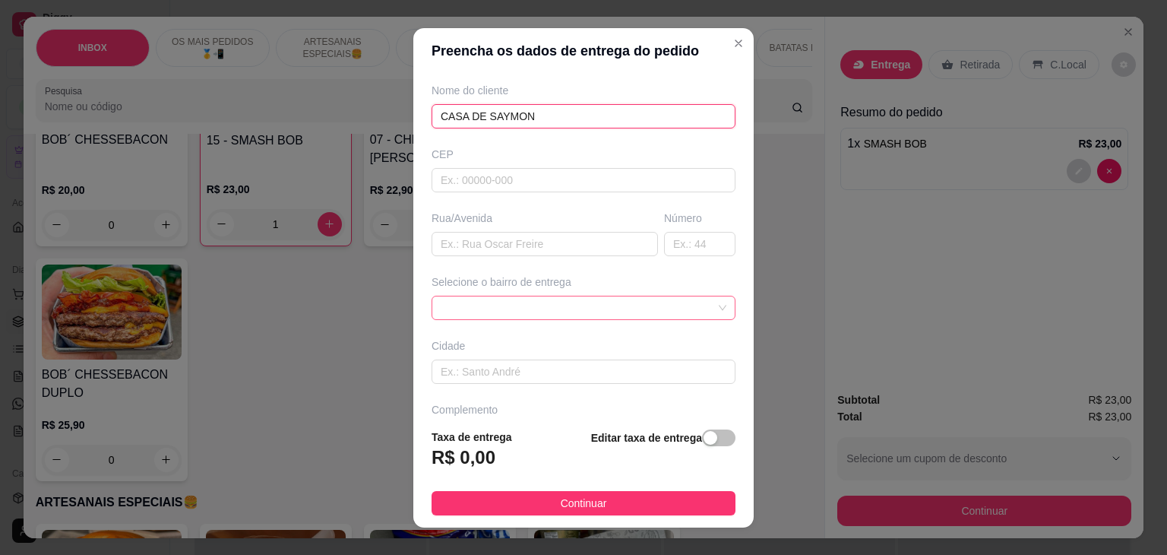
scroll to position [152, 0]
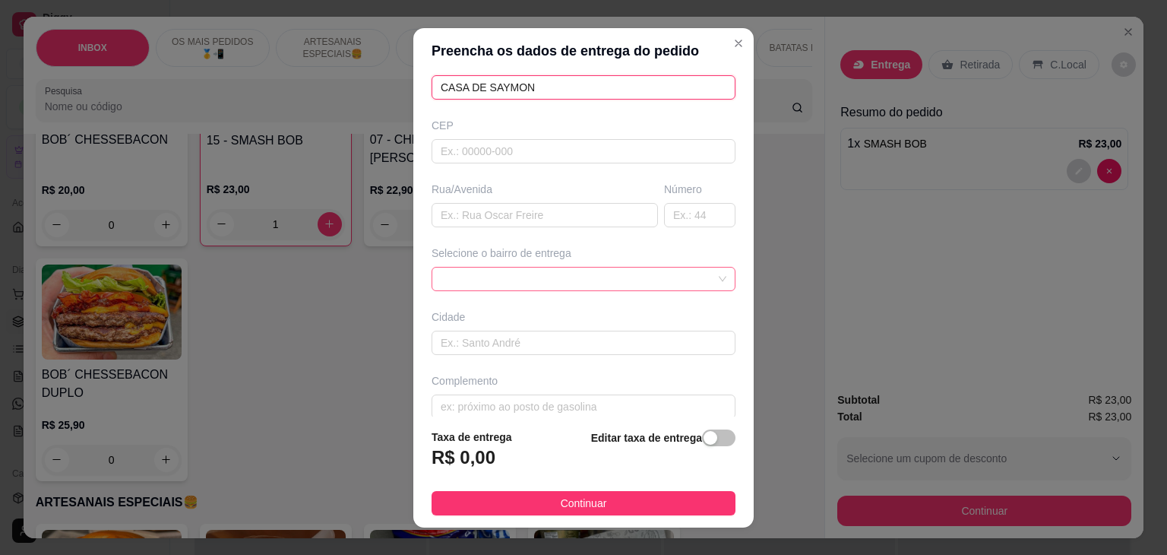
click at [702, 278] on div at bounding box center [584, 279] width 304 height 24
type input "CASA DE SAYMON"
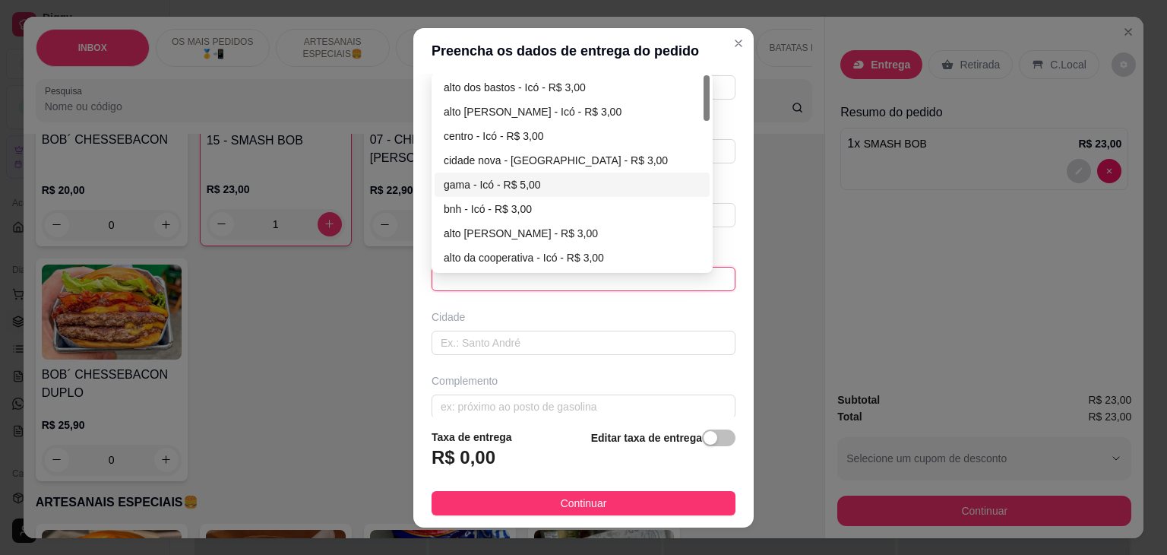
click at [471, 186] on div "gama - Icó - R$ 5,00" at bounding box center [572, 184] width 257 height 17
type input "Icó"
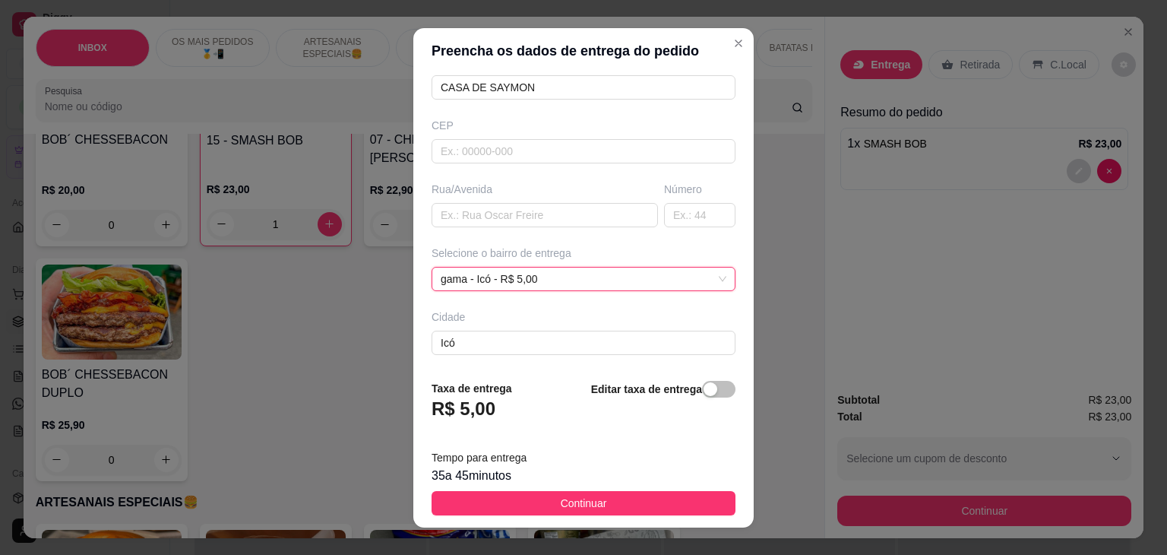
scroll to position [21, 0]
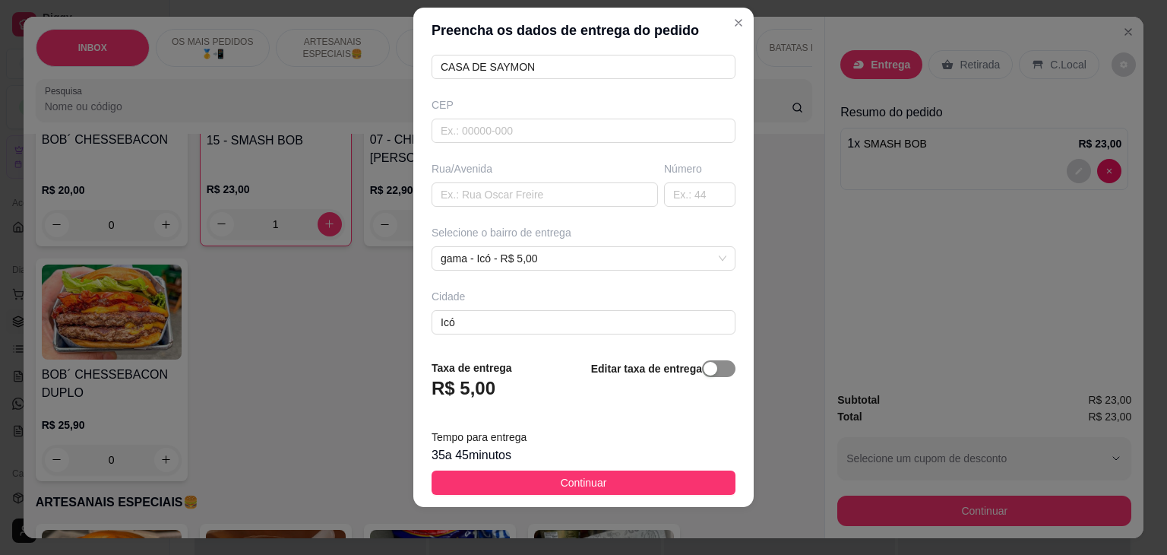
click at [704, 374] on div "button" at bounding box center [711, 369] width 14 height 14
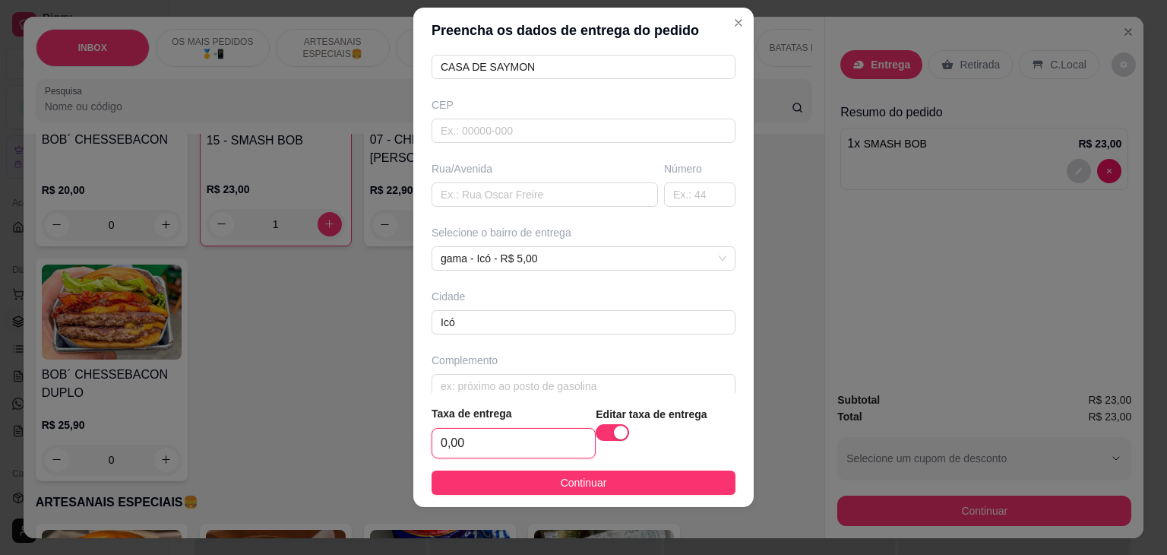
click at [482, 447] on input "0,00" at bounding box center [513, 443] width 163 height 29
type input "6,00"
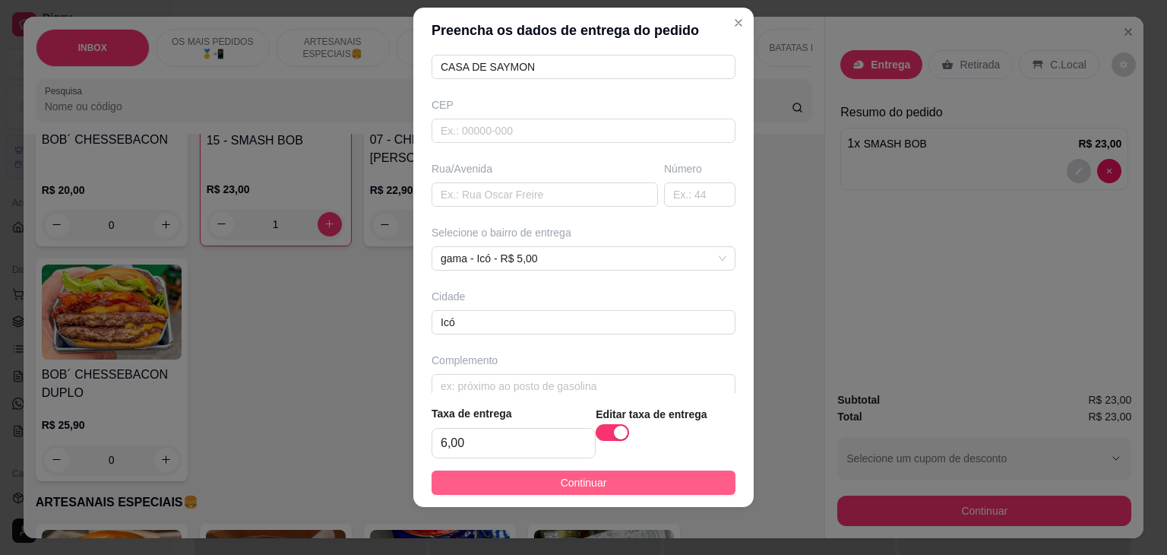
click at [593, 486] on span "Continuar" at bounding box center [584, 482] width 46 height 17
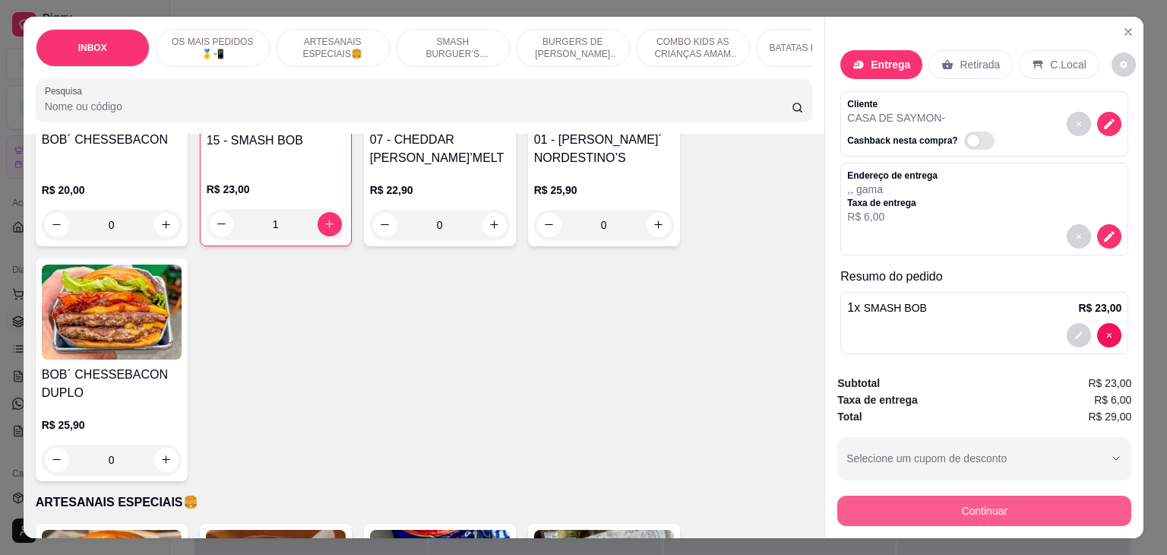
click at [906, 498] on button "Continuar" at bounding box center [984, 510] width 294 height 30
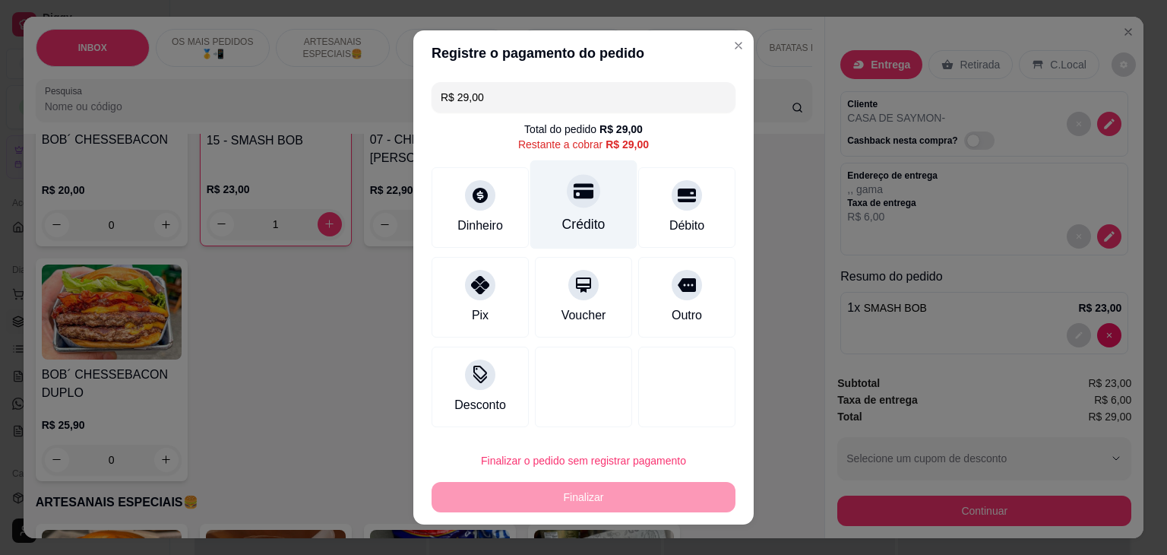
click at [596, 224] on div "Crédito" at bounding box center [583, 204] width 107 height 89
type input "R$ 0,00"
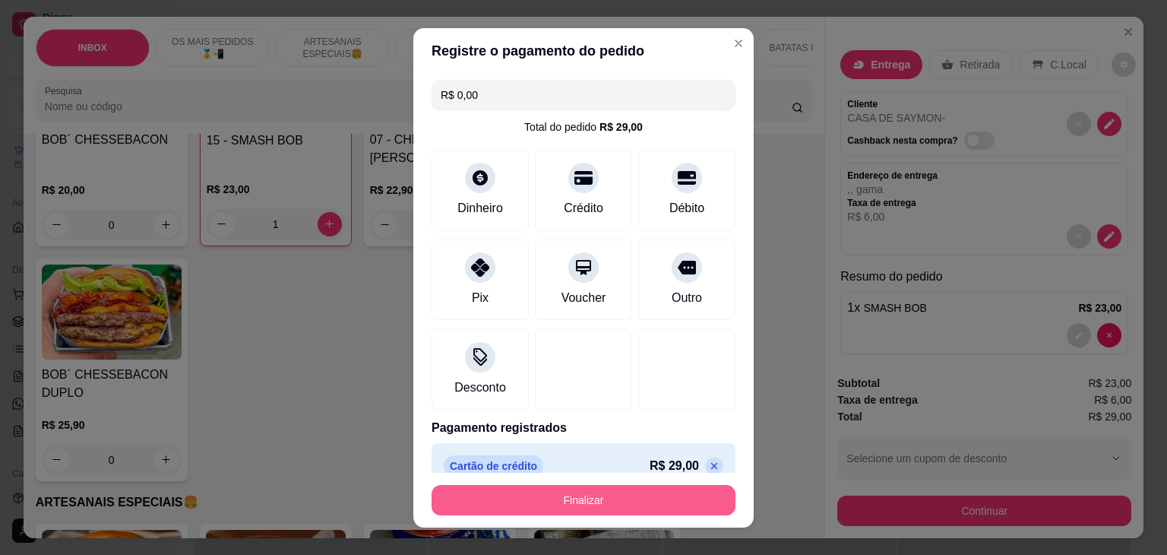
click at [617, 493] on button "Finalizar" at bounding box center [584, 500] width 304 height 30
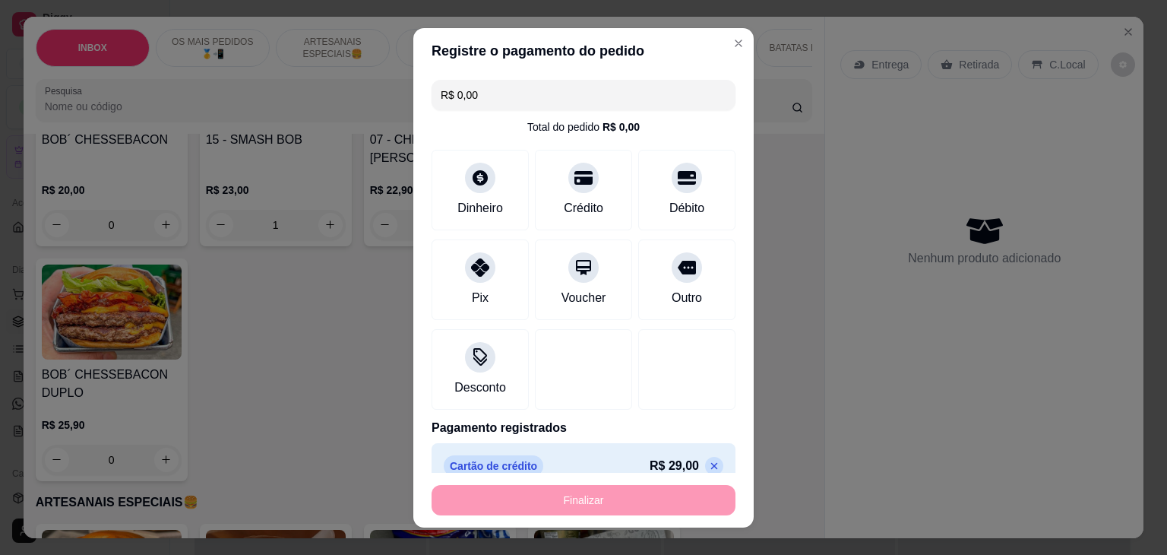
type input "0"
type input "-R$ 29,00"
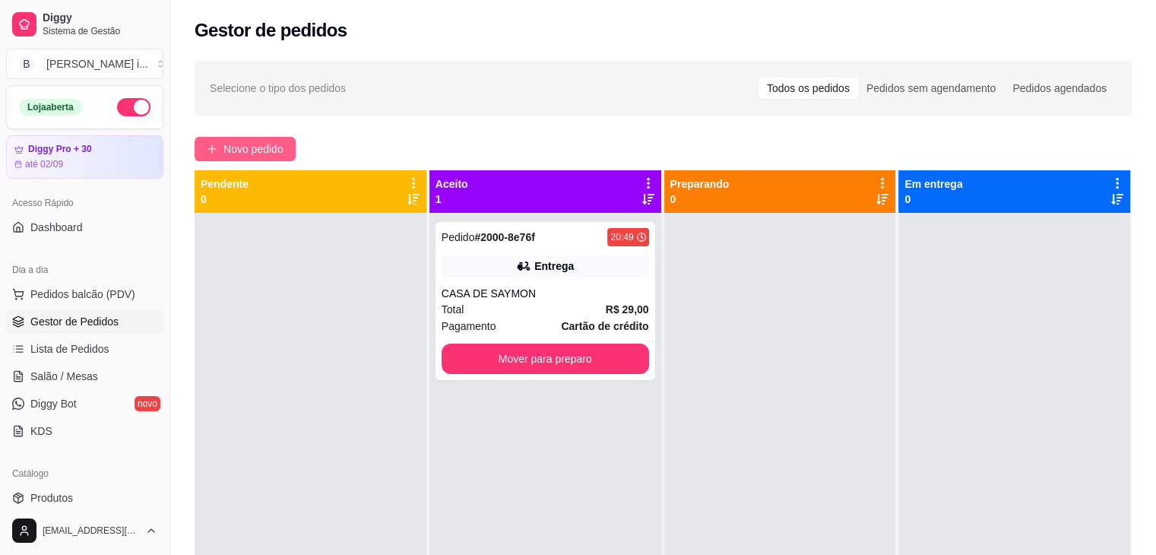
click at [255, 144] on span "Novo pedido" at bounding box center [253, 149] width 60 height 17
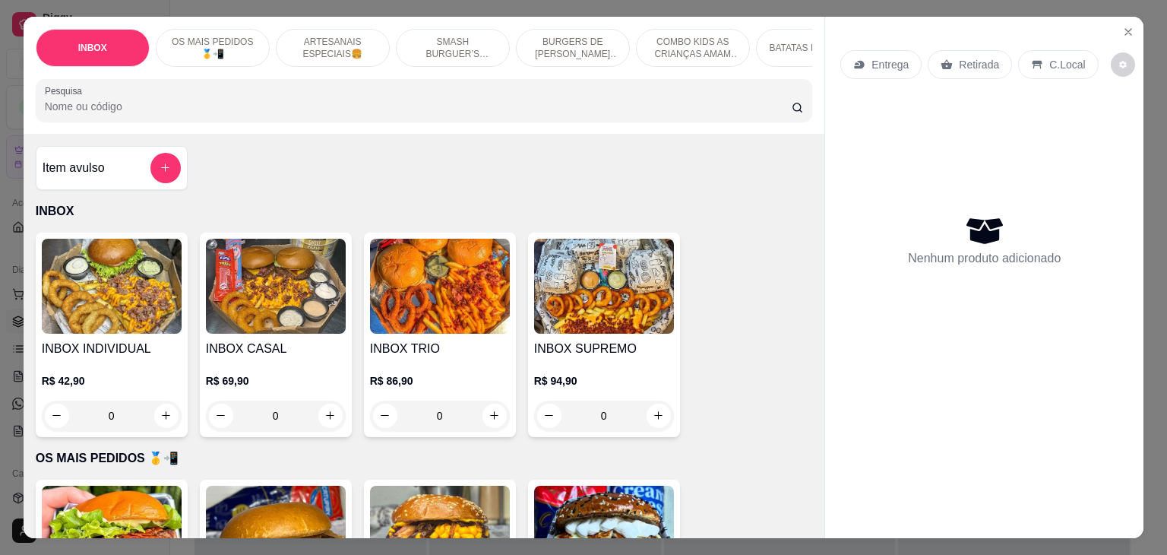
click at [405, 344] on h4 "INBOX TRIO" at bounding box center [440, 349] width 140 height 18
